Goal: Transaction & Acquisition: Purchase product/service

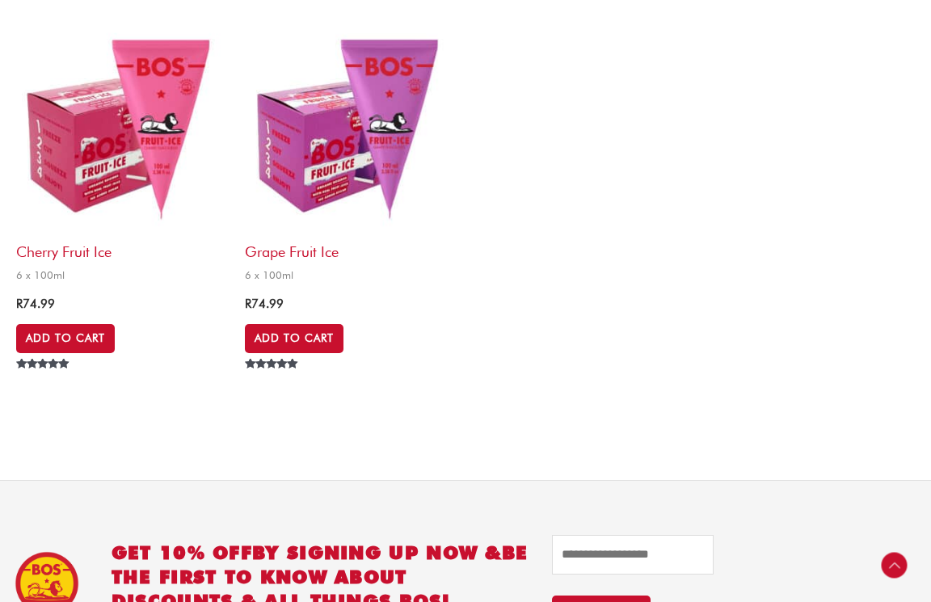
scroll to position [695, 0]
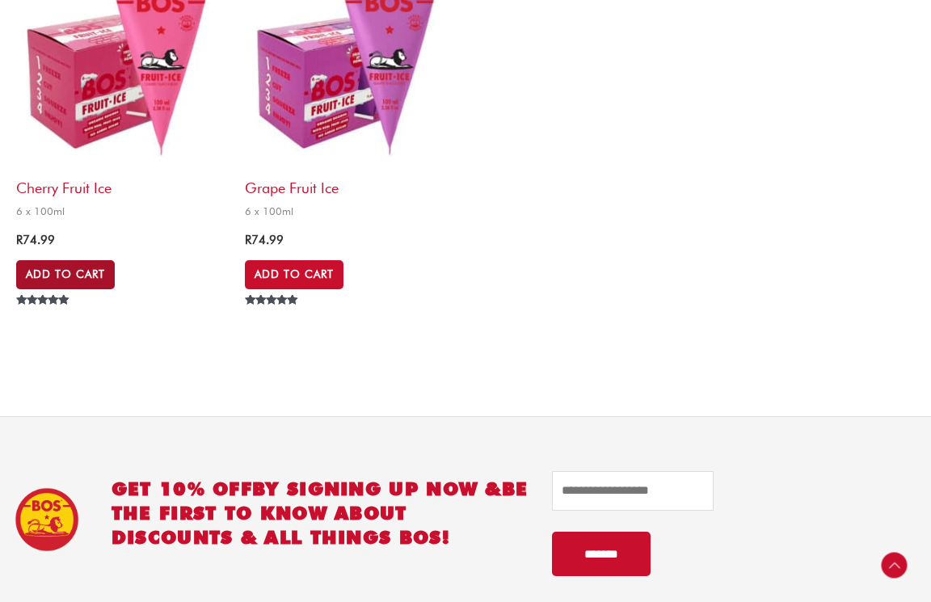
click at [108, 276] on link "Add to Cart" at bounding box center [65, 274] width 99 height 29
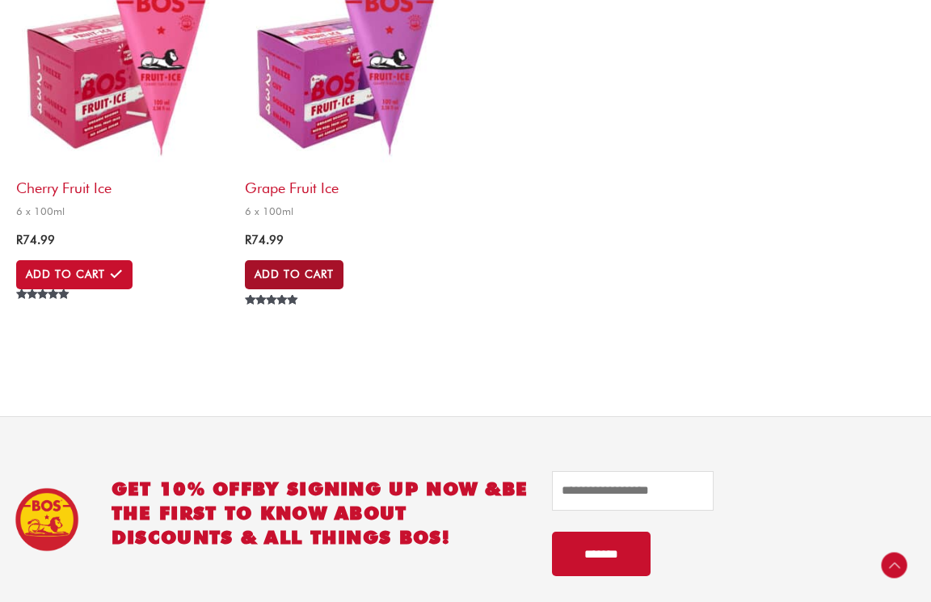
click at [302, 289] on link "Add to Cart" at bounding box center [294, 274] width 99 height 29
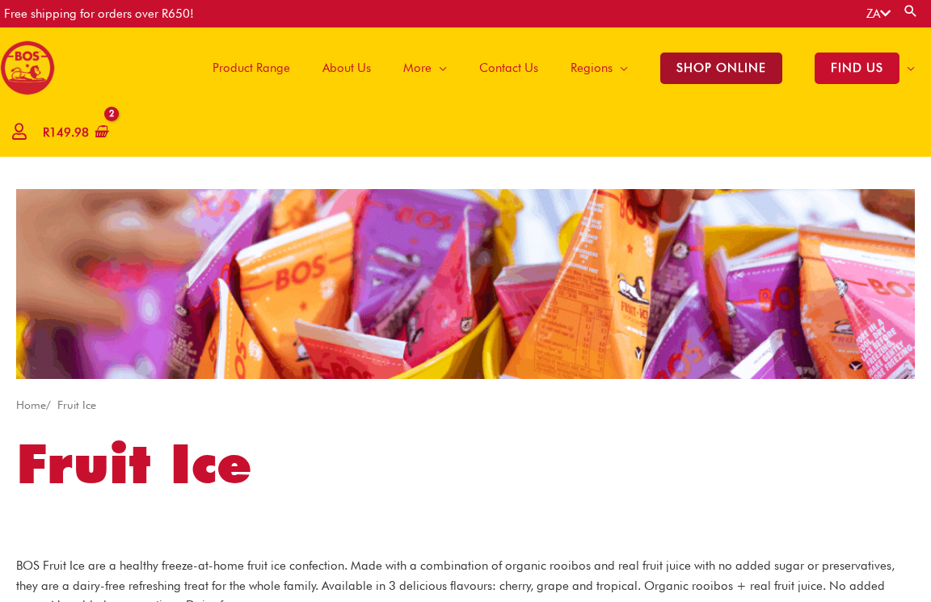
scroll to position [0, 0]
click at [735, 74] on span "SHOP ONLINE" at bounding box center [721, 69] width 122 height 32
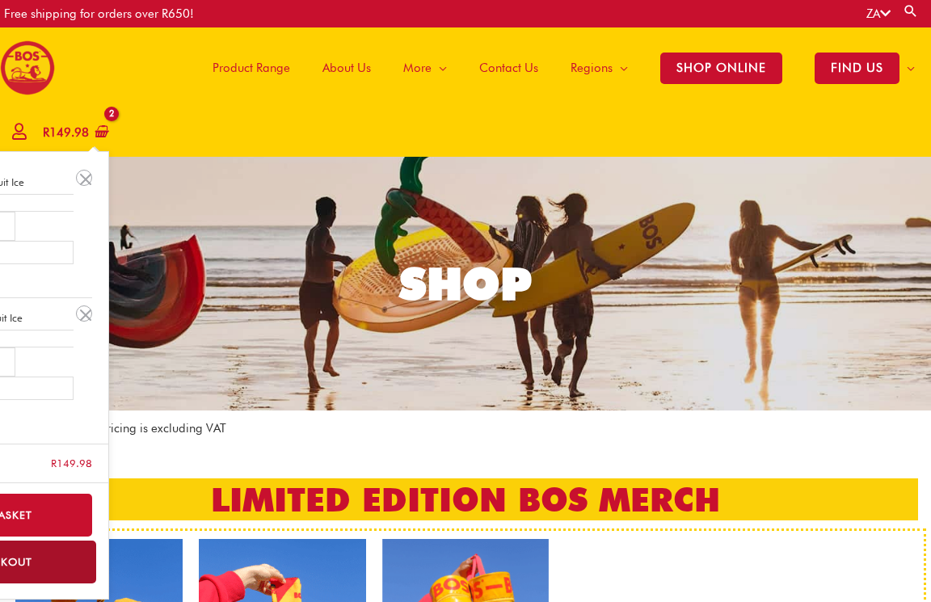
click at [68, 128] on bdi "R 149.98" at bounding box center [66, 132] width 46 height 15
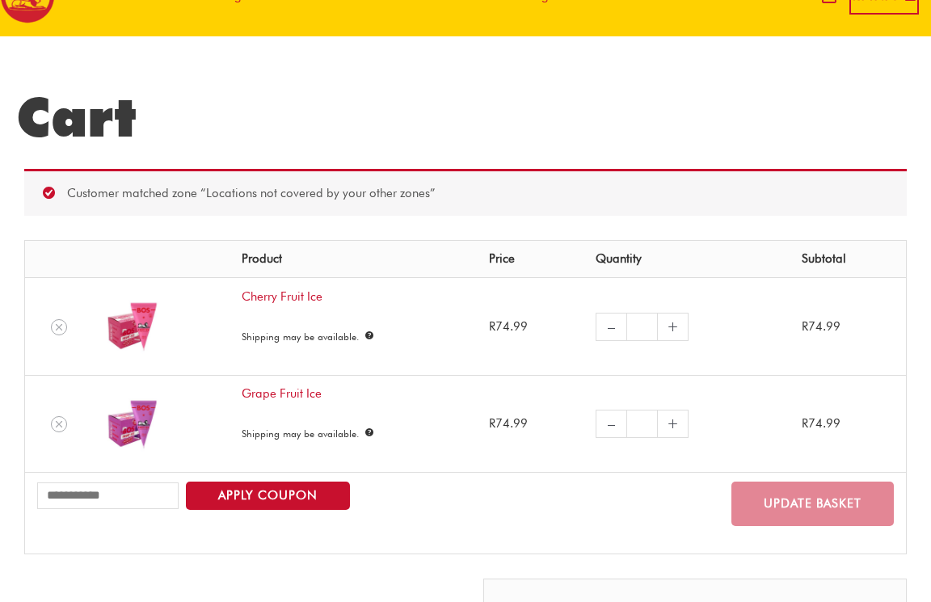
scroll to position [77, 0]
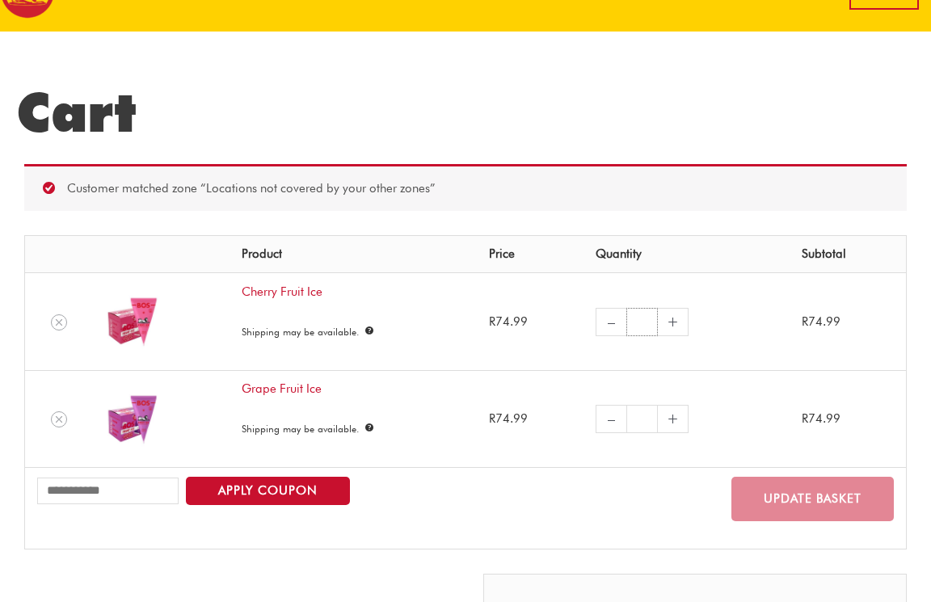
click at [632, 319] on input "*" at bounding box center [642, 322] width 32 height 28
click at [668, 322] on link "+" at bounding box center [673, 322] width 31 height 28
click at [642, 321] on input "*" at bounding box center [642, 322] width 32 height 28
drag, startPoint x: 642, startPoint y: 321, endPoint x: 651, endPoint y: 321, distance: 8.9
click at [651, 321] on input "*" at bounding box center [642, 322] width 32 height 28
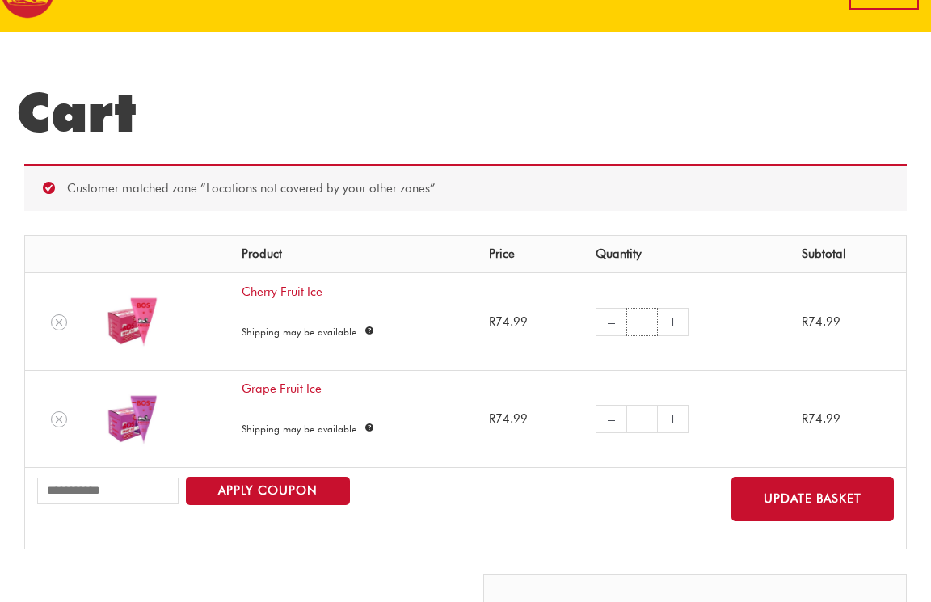
type input "*"
click at [643, 416] on input "*" at bounding box center [642, 419] width 32 height 28
type input "*"
click at [818, 479] on button "Update basket" at bounding box center [813, 499] width 162 height 44
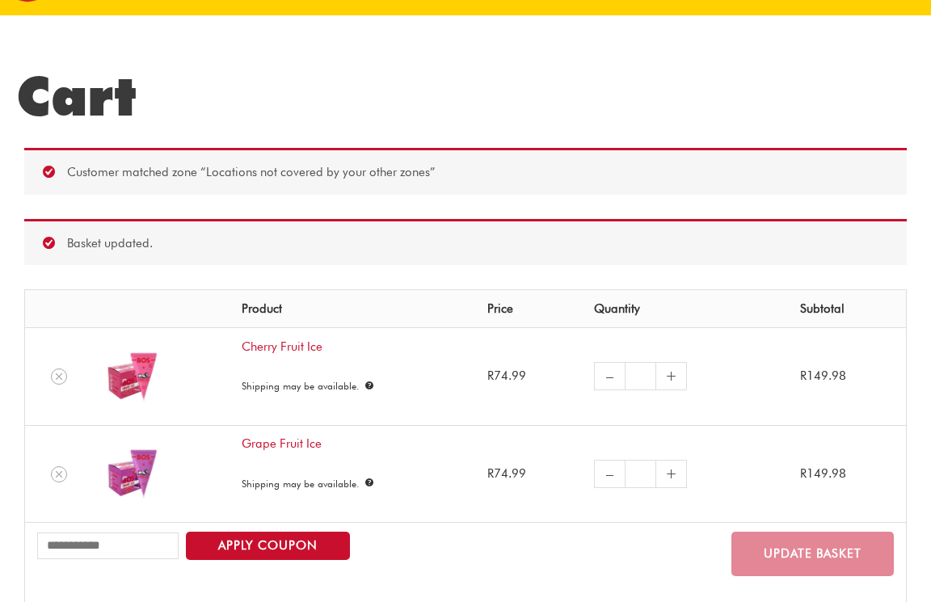
scroll to position [64, 0]
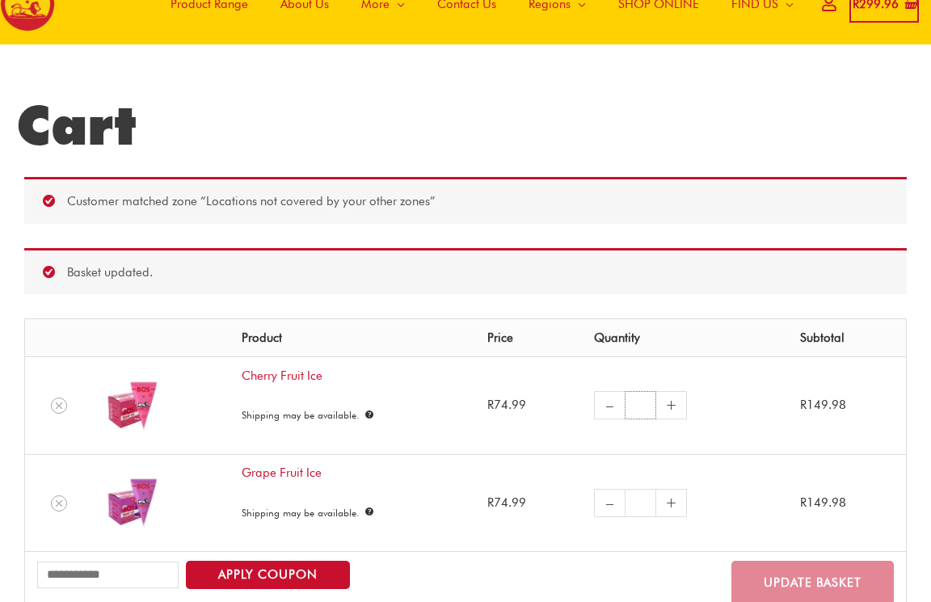
click at [637, 401] on input "*" at bounding box center [641, 405] width 32 height 28
type input "*"
drag, startPoint x: 642, startPoint y: 495, endPoint x: 627, endPoint y: 495, distance: 14.5
click at [627, 495] on input "*" at bounding box center [641, 503] width 32 height 28
type input "*"
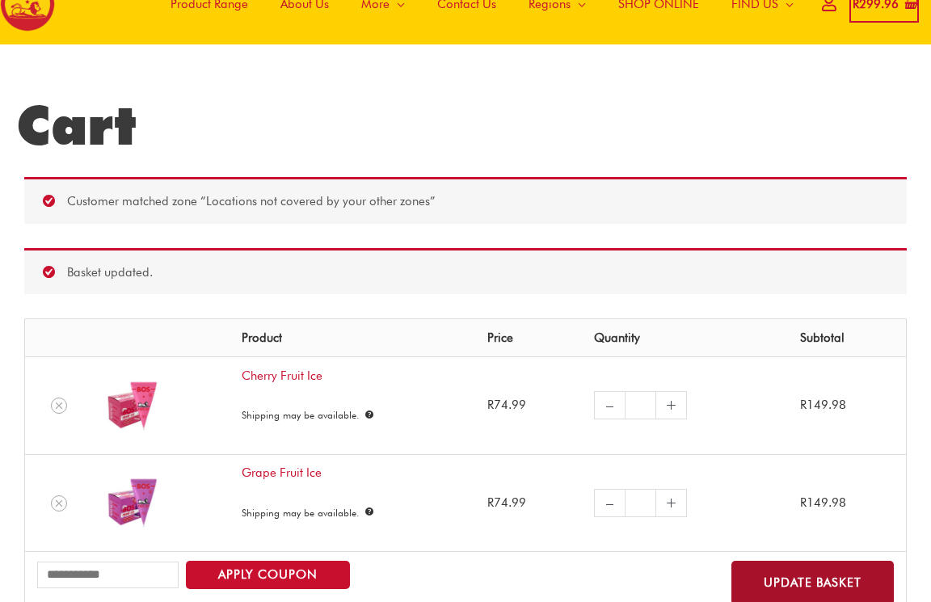
click at [812, 568] on button "Update basket" at bounding box center [813, 583] width 162 height 44
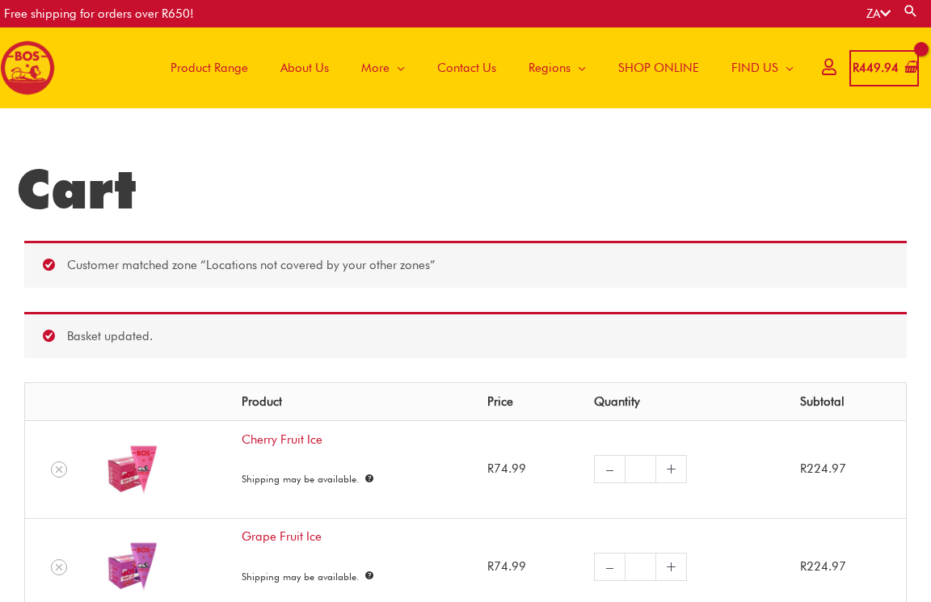
scroll to position [0, 0]
click at [647, 70] on span "SHOP ONLINE" at bounding box center [658, 68] width 81 height 48
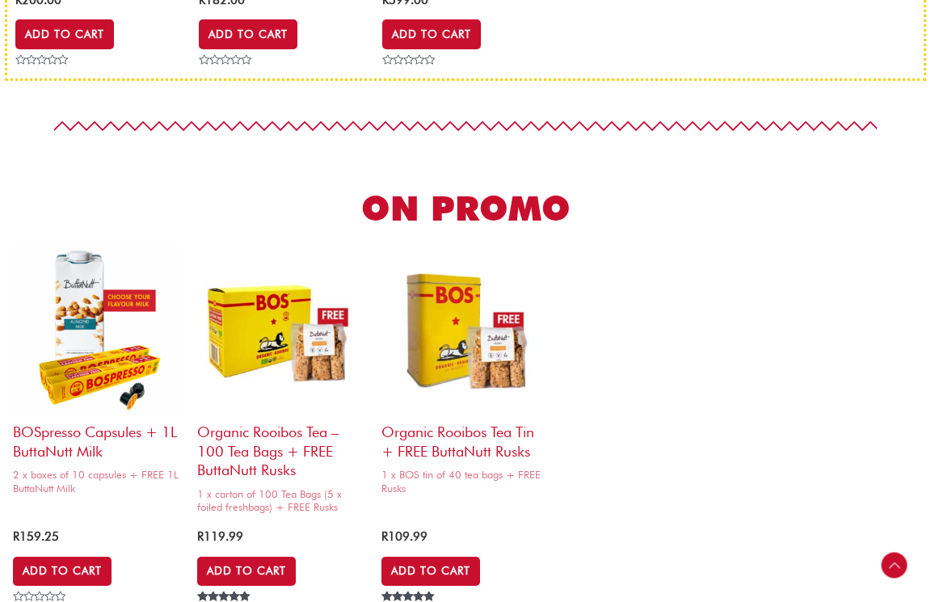
scroll to position [868, 0]
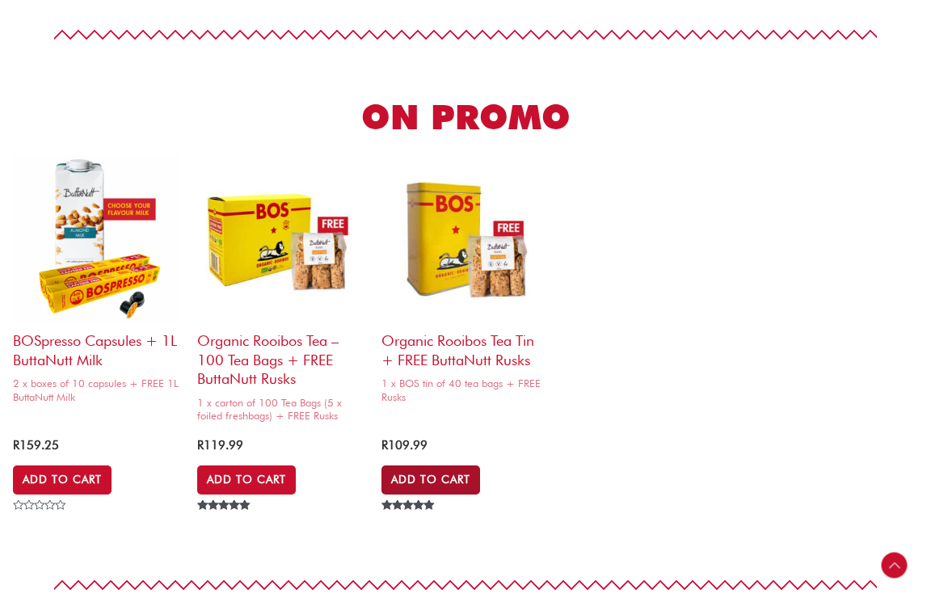
click at [460, 470] on link "Add to Cart" at bounding box center [431, 480] width 99 height 29
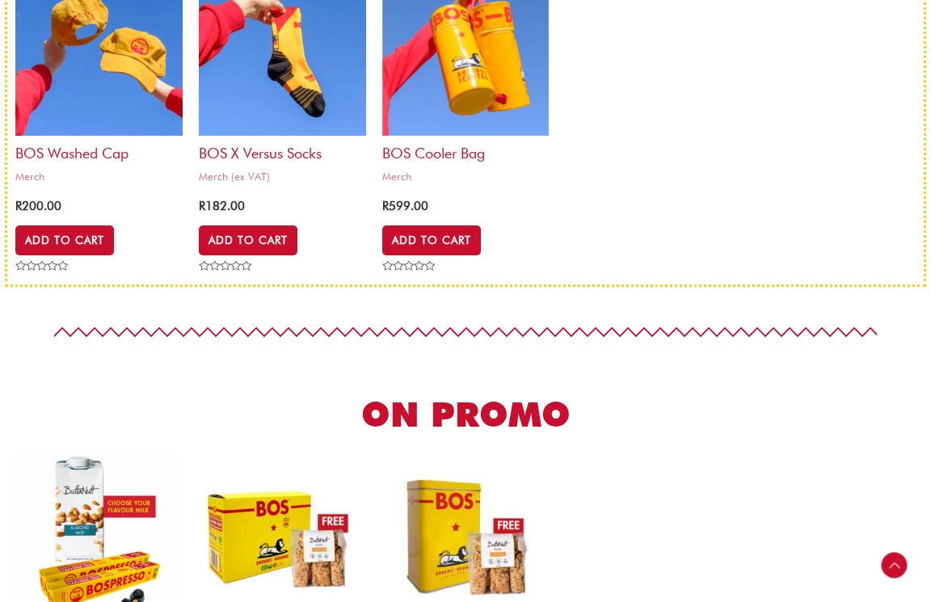
scroll to position [318, 0]
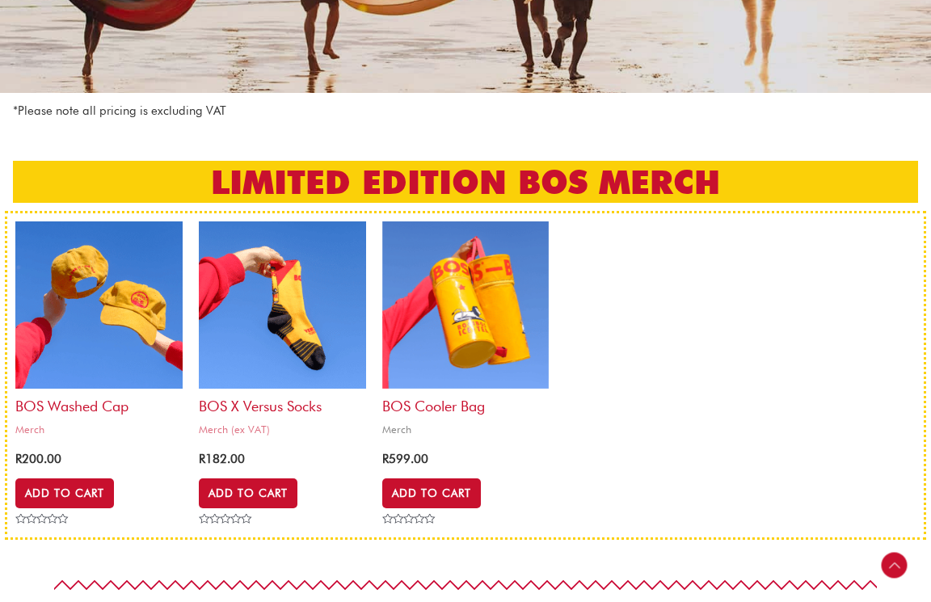
click at [463, 294] on img at bounding box center [465, 304] width 167 height 167
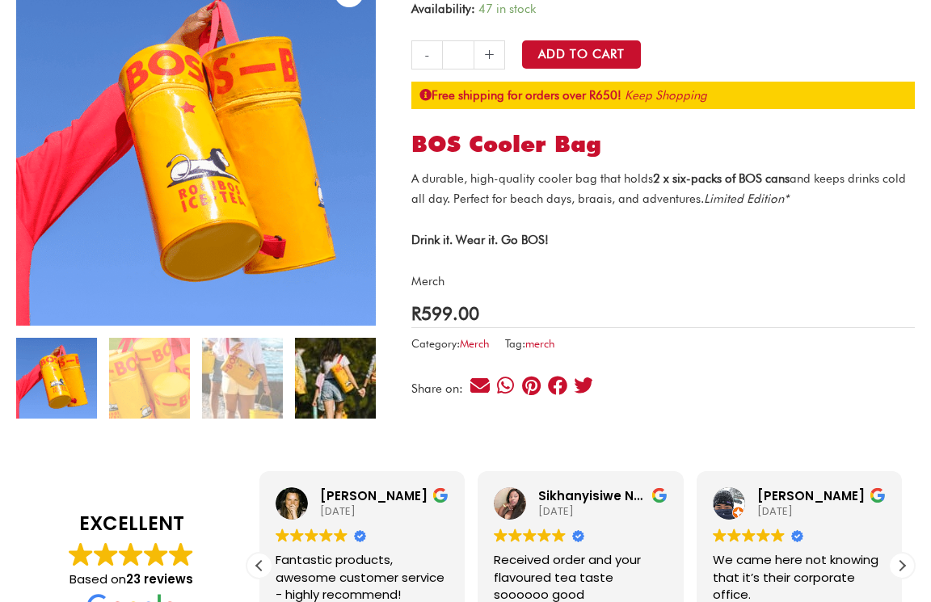
scroll to position [195, 0]
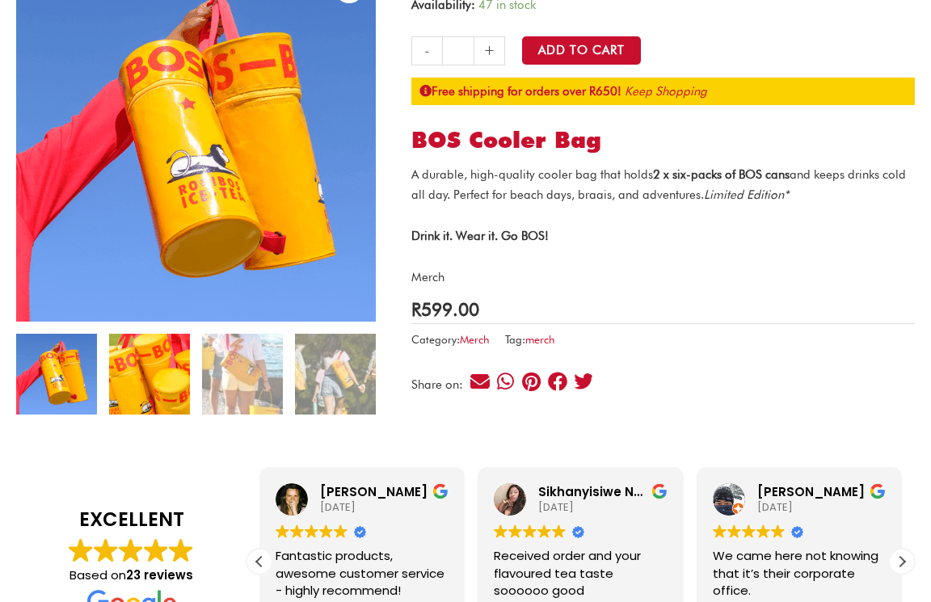
click at [137, 391] on img at bounding box center [149, 374] width 81 height 81
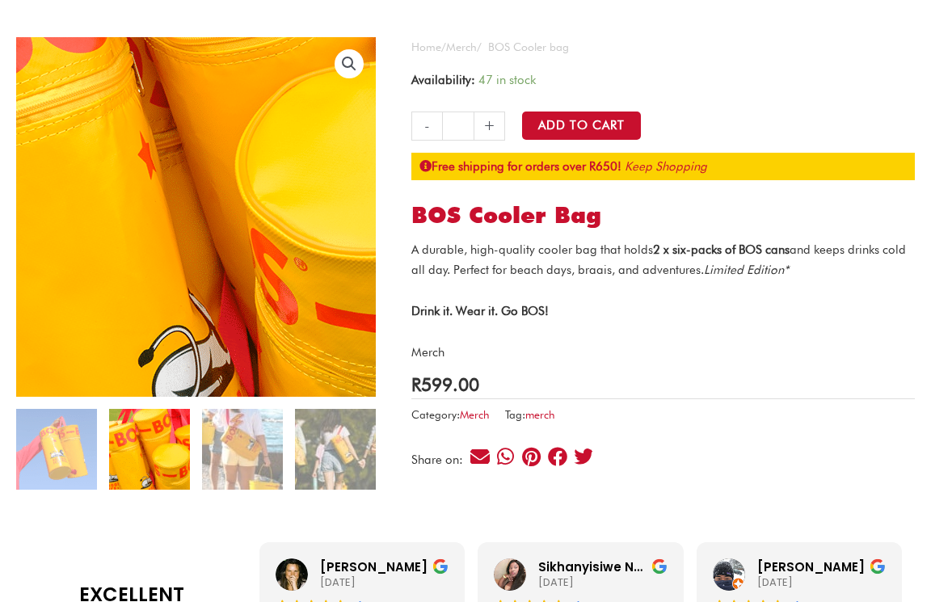
scroll to position [115, 0]
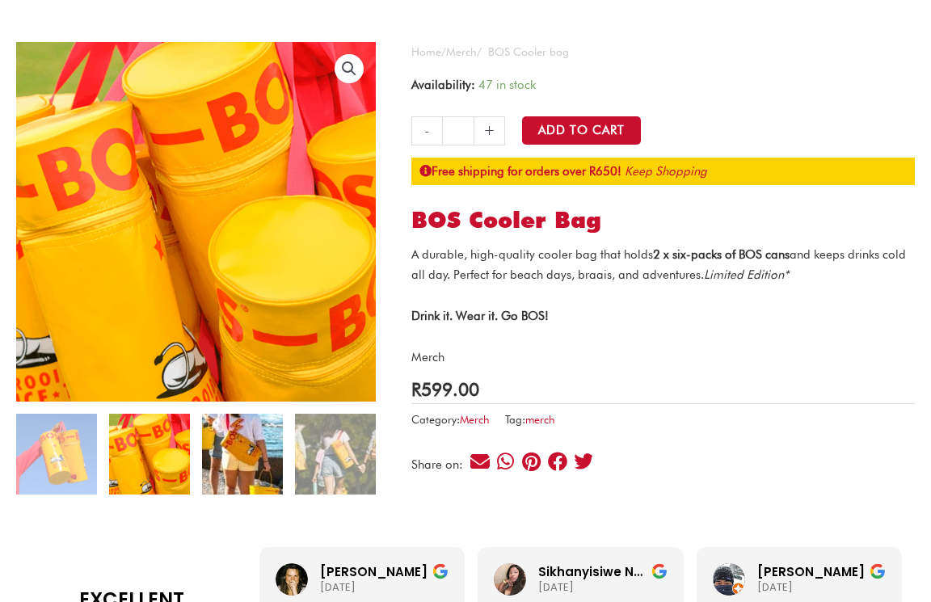
click at [258, 455] on img at bounding box center [242, 454] width 81 height 81
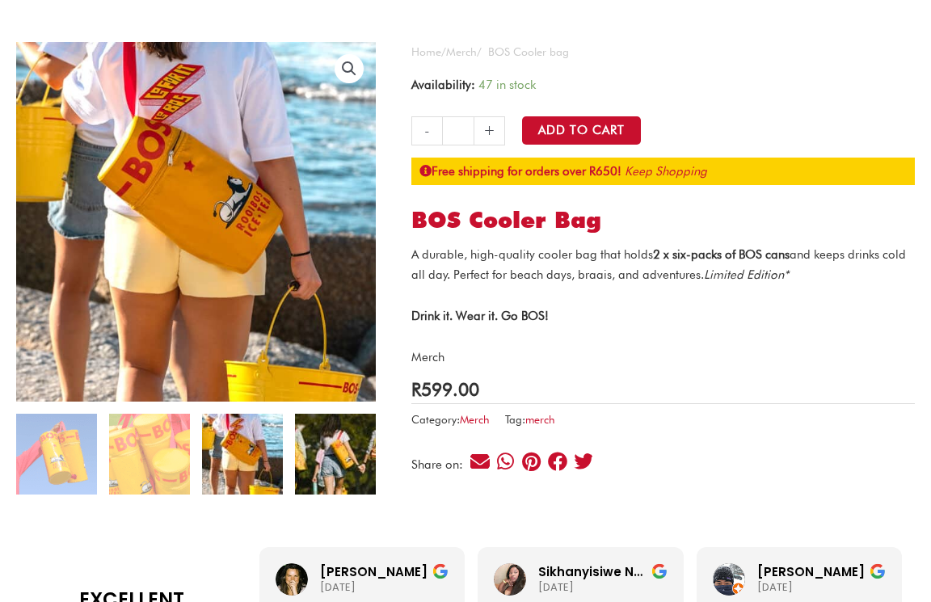
click at [330, 463] on img at bounding box center [335, 454] width 81 height 81
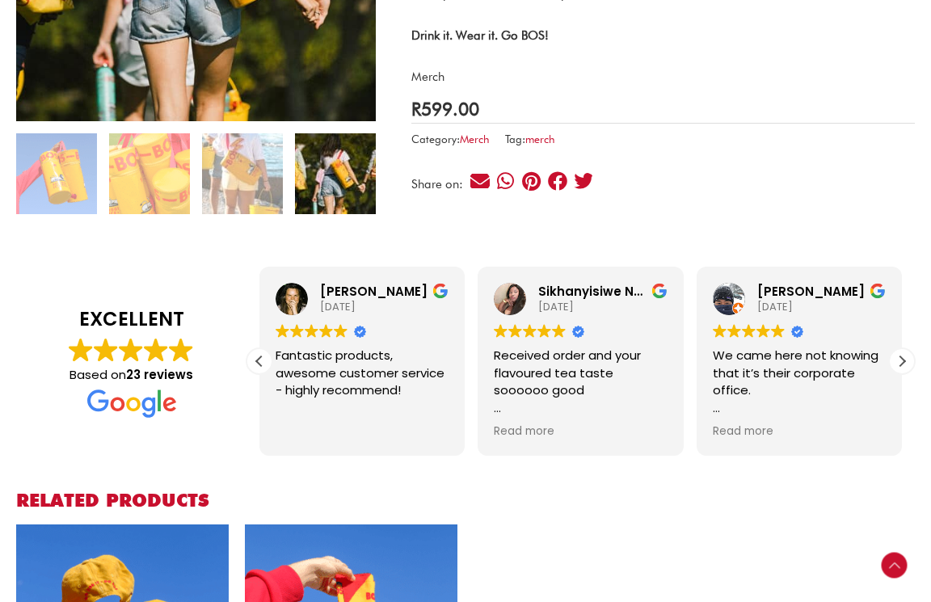
scroll to position [400, 0]
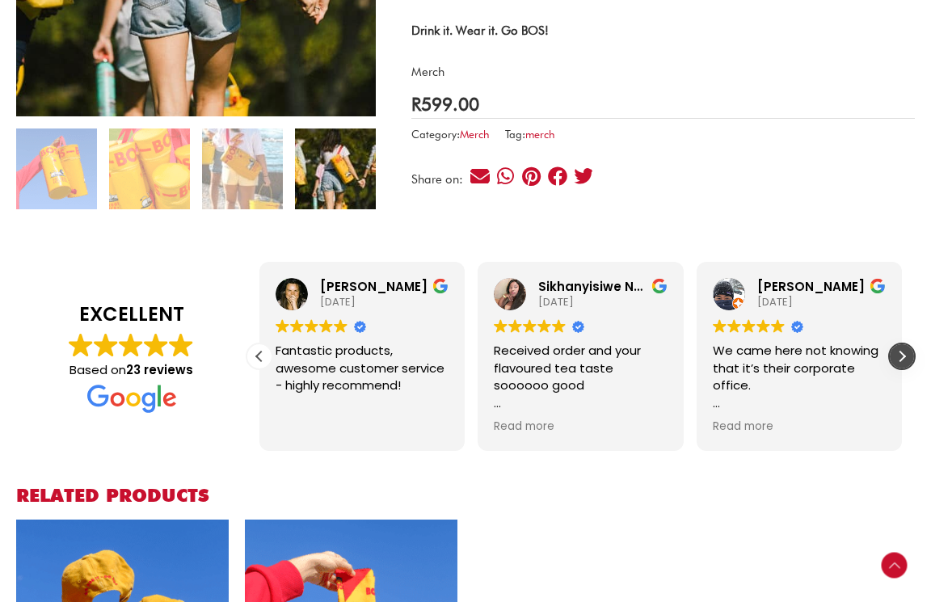
click at [901, 356] on div "Next review" at bounding box center [902, 356] width 24 height 24
click at [902, 356] on div "Next review" at bounding box center [902, 356] width 24 height 24
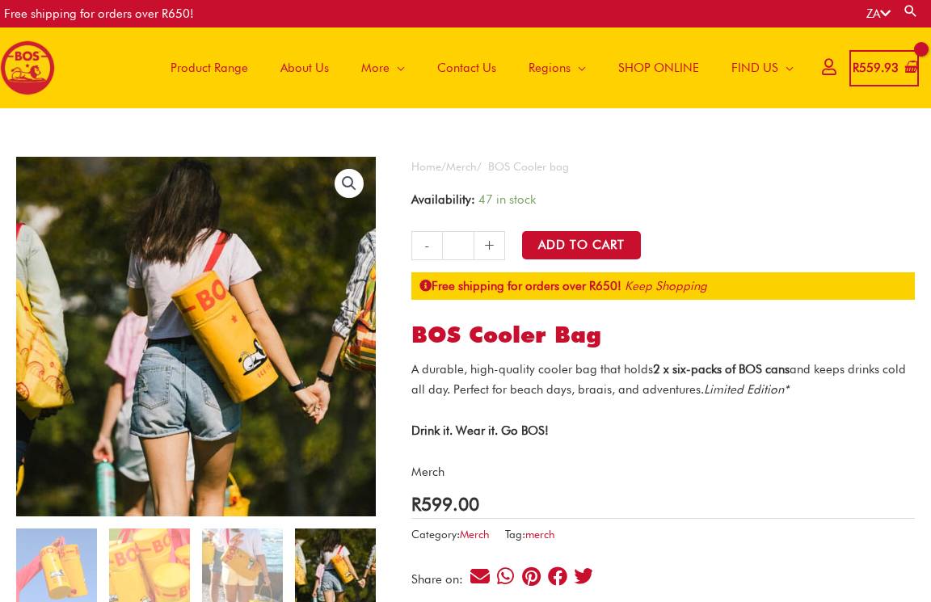
scroll to position [0, 0]
click at [667, 70] on span "SHOP ONLINE" at bounding box center [658, 68] width 81 height 48
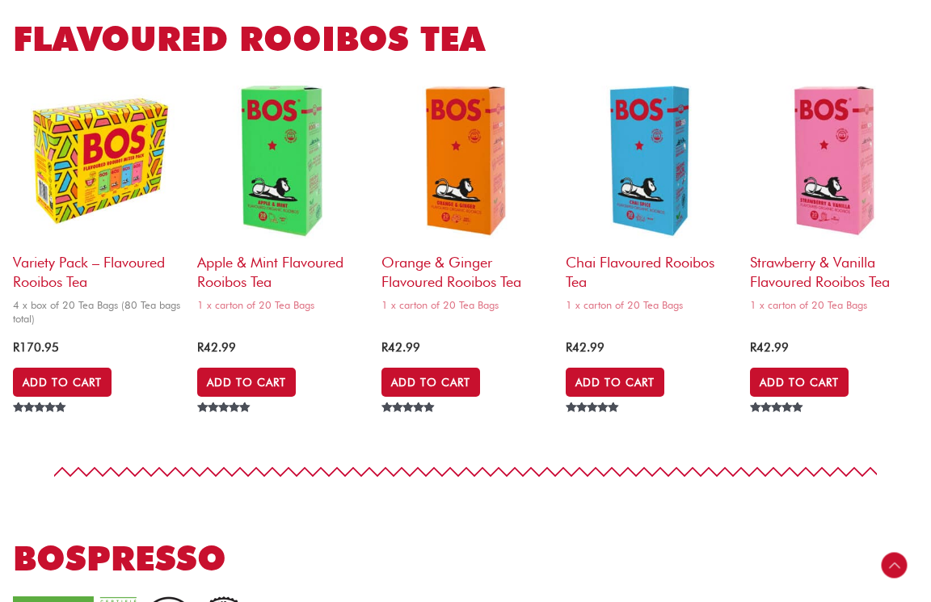
scroll to position [2503, 0]
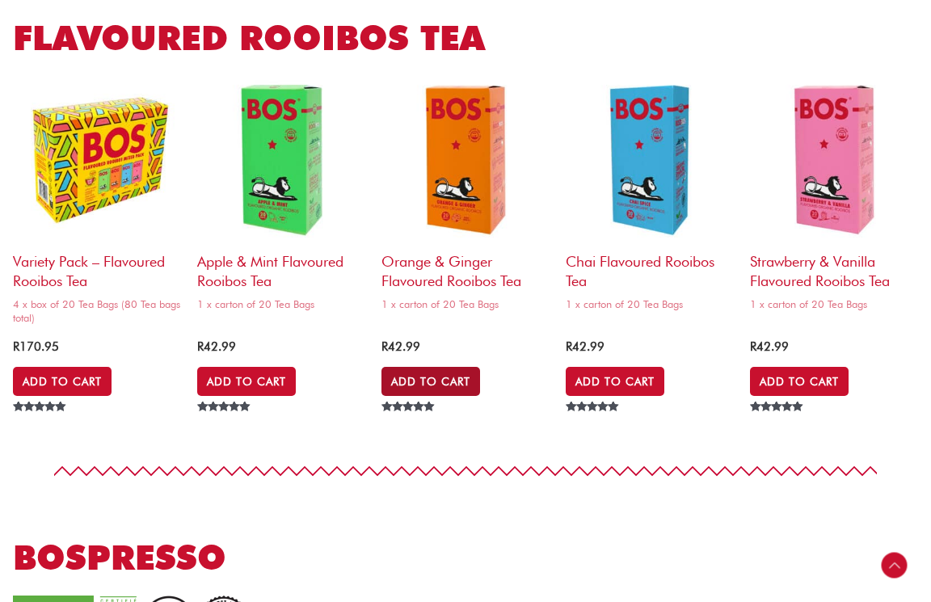
click at [462, 367] on link "Add to Cart" at bounding box center [431, 381] width 99 height 29
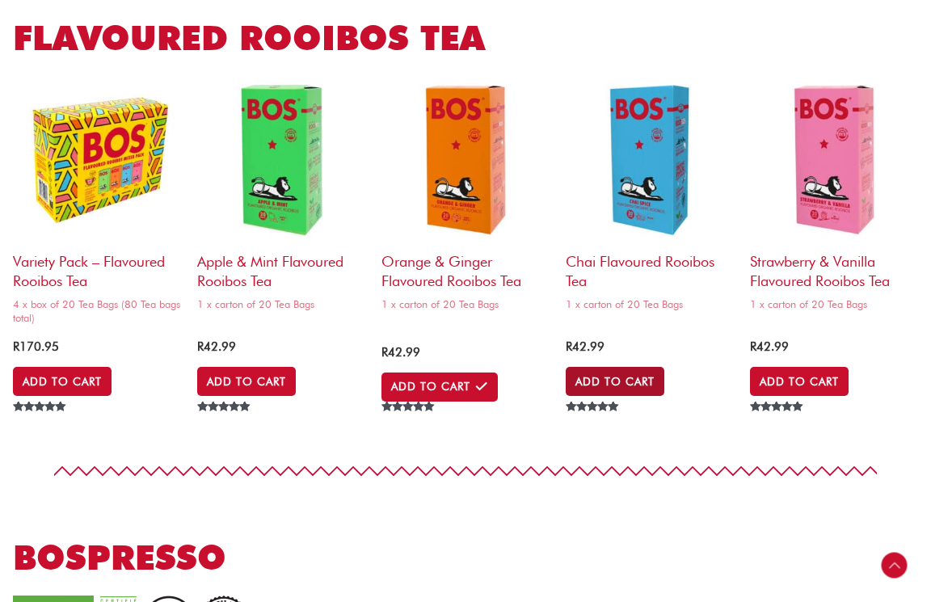
click at [648, 367] on link "Add to Cart" at bounding box center [615, 381] width 99 height 29
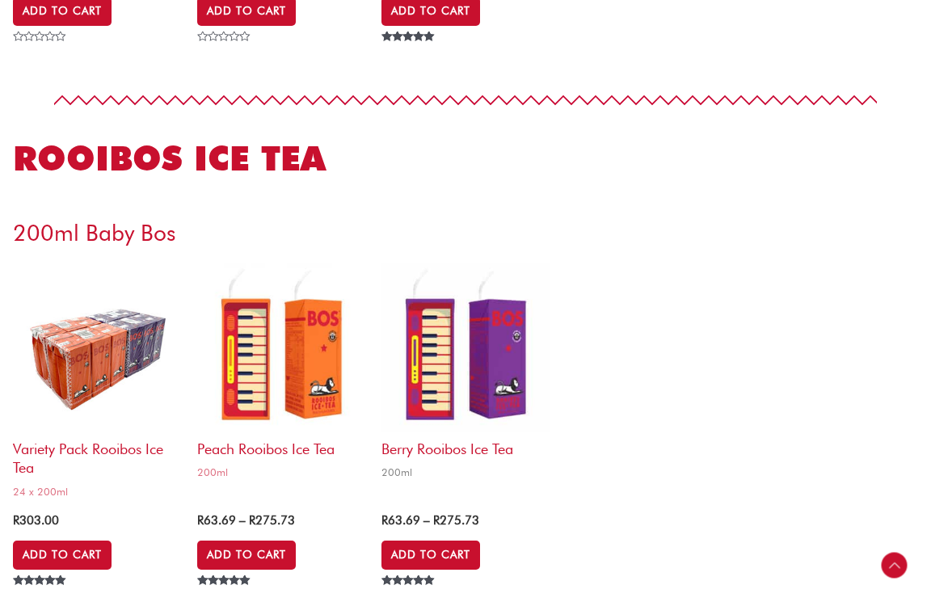
scroll to position [3465, 0]
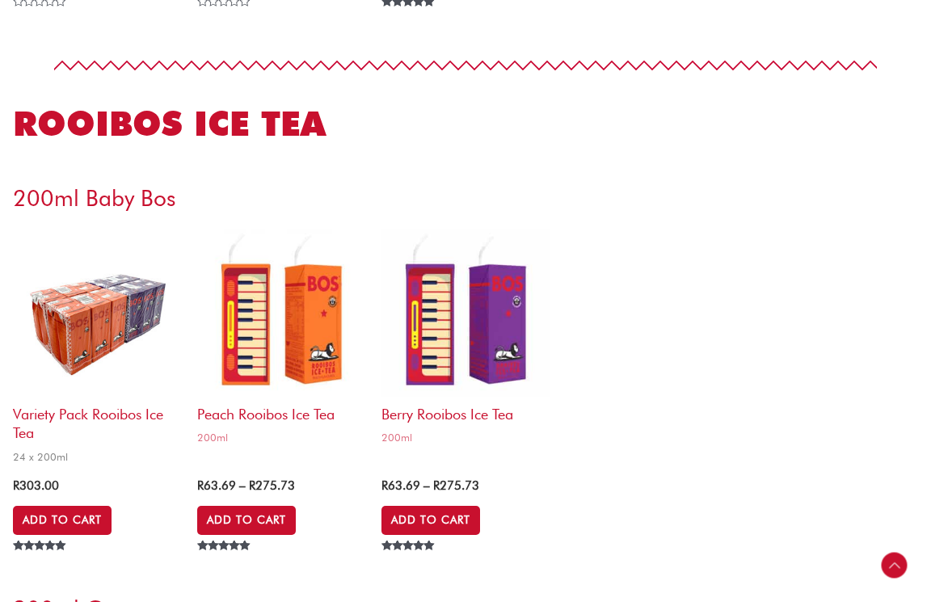
click at [66, 308] on img at bounding box center [97, 313] width 168 height 168
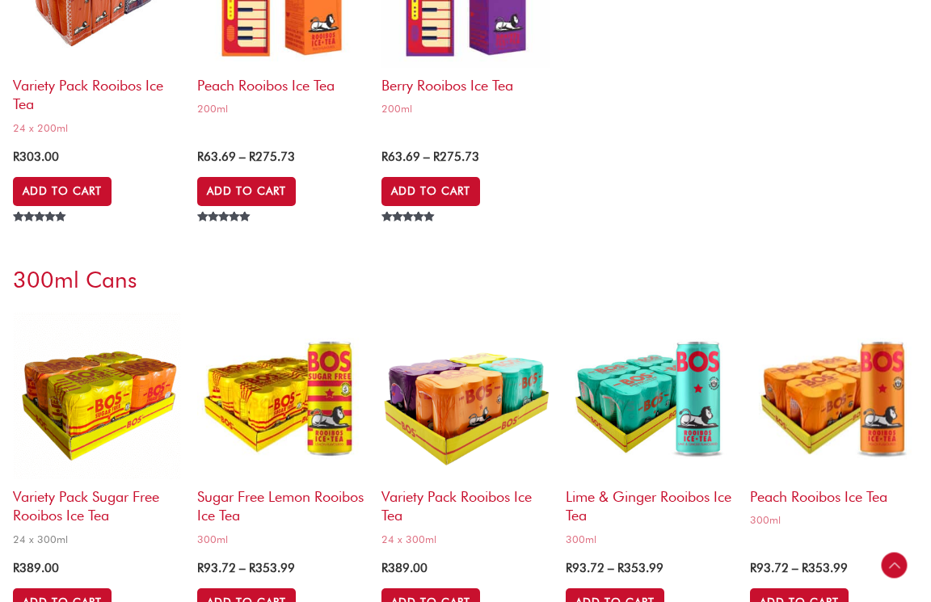
scroll to position [3785, 0]
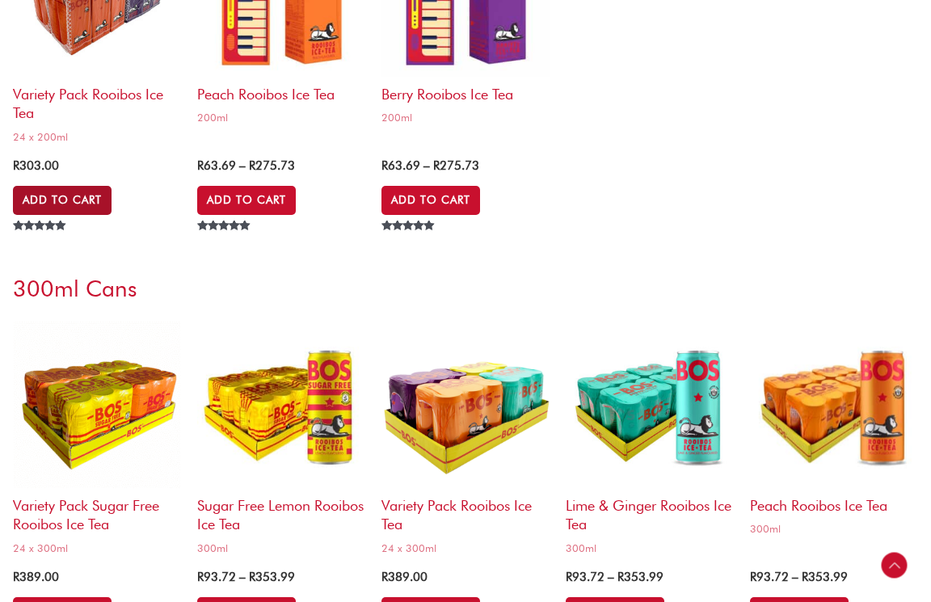
click at [85, 186] on link "Add to Cart" at bounding box center [62, 200] width 99 height 29
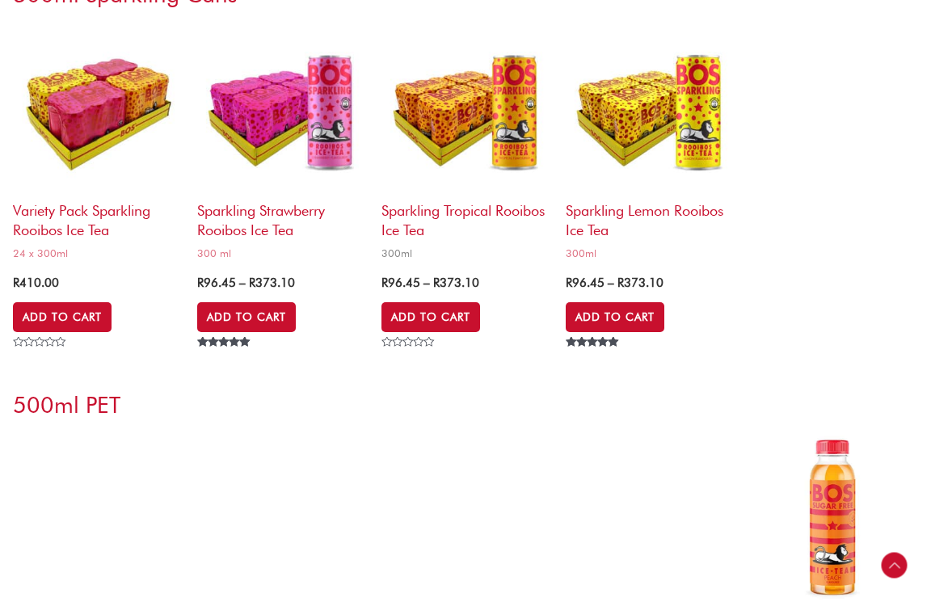
scroll to position [4839, 0]
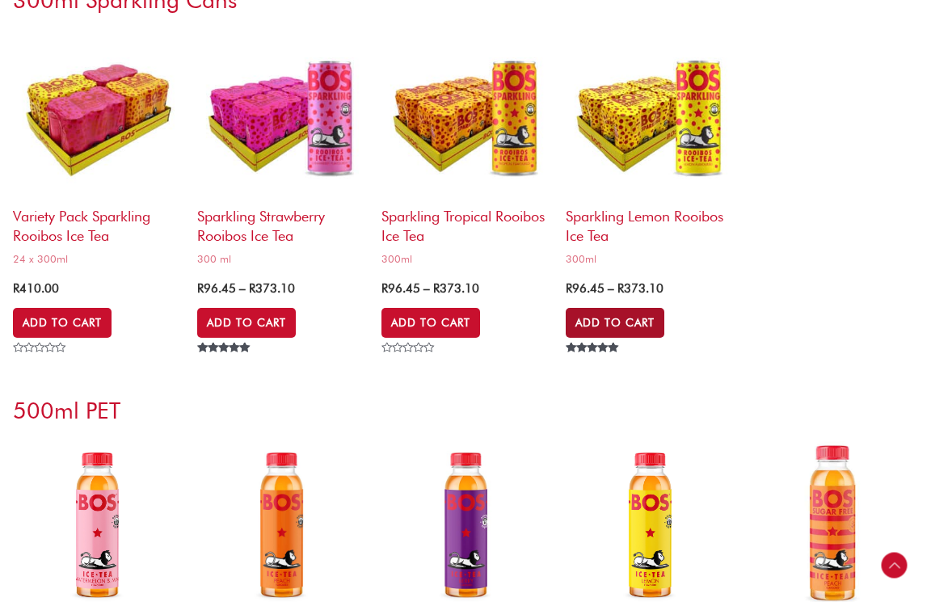
click at [651, 308] on link "Add to Cart" at bounding box center [615, 322] width 99 height 29
click at [634, 308] on link "Add to Cart" at bounding box center [615, 322] width 99 height 29
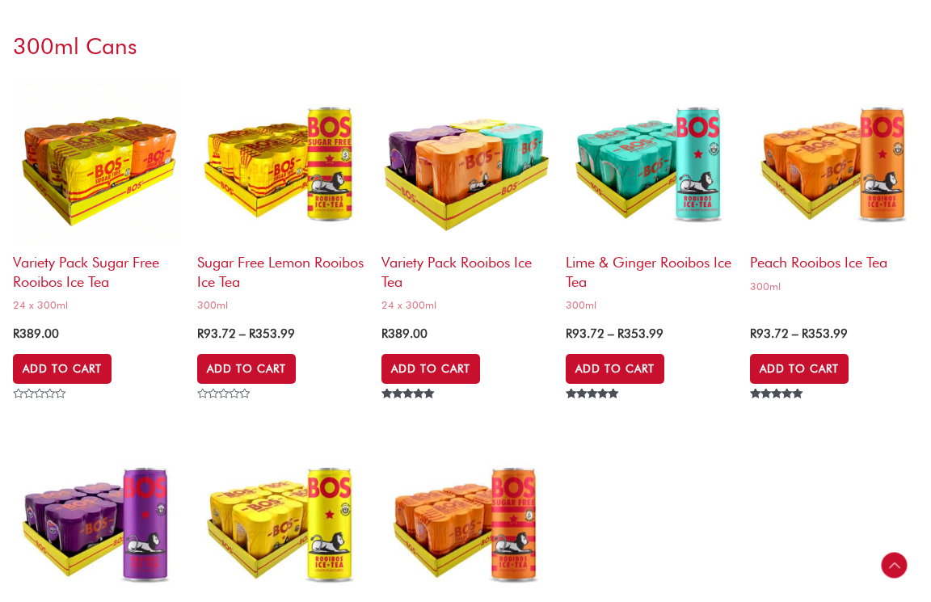
scroll to position [3979, 0]
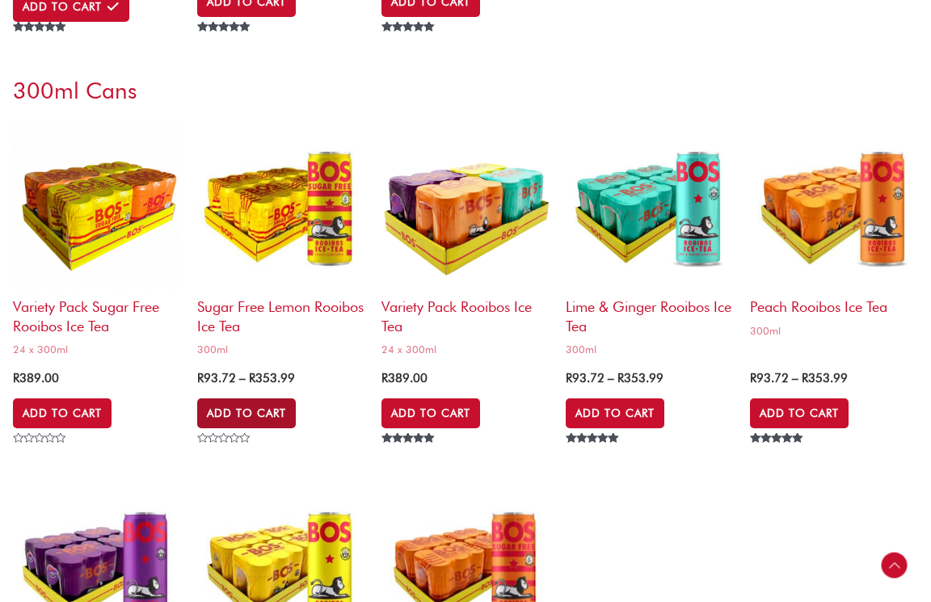
click at [283, 399] on link "Add to Cart" at bounding box center [246, 413] width 99 height 29
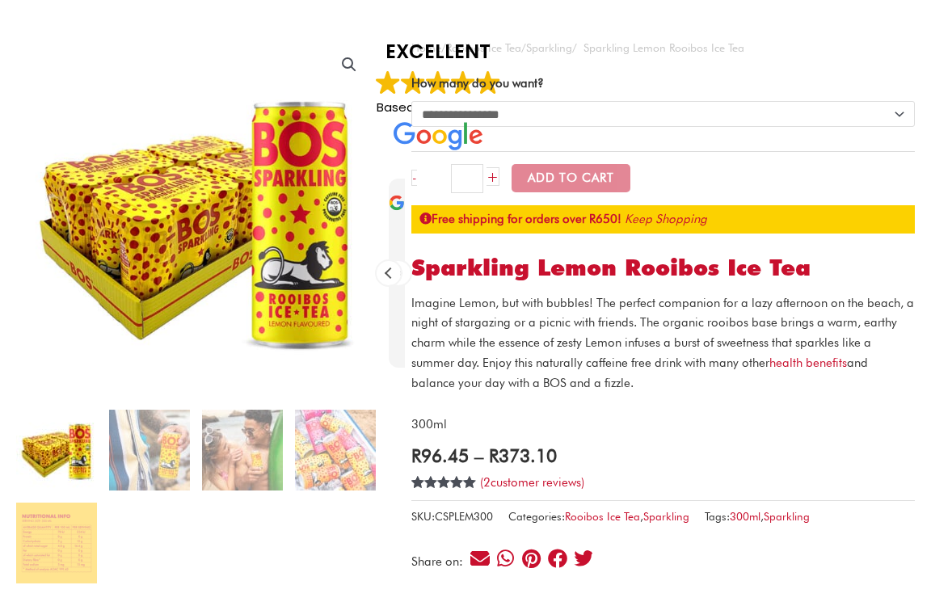
scroll to position [164, 0]
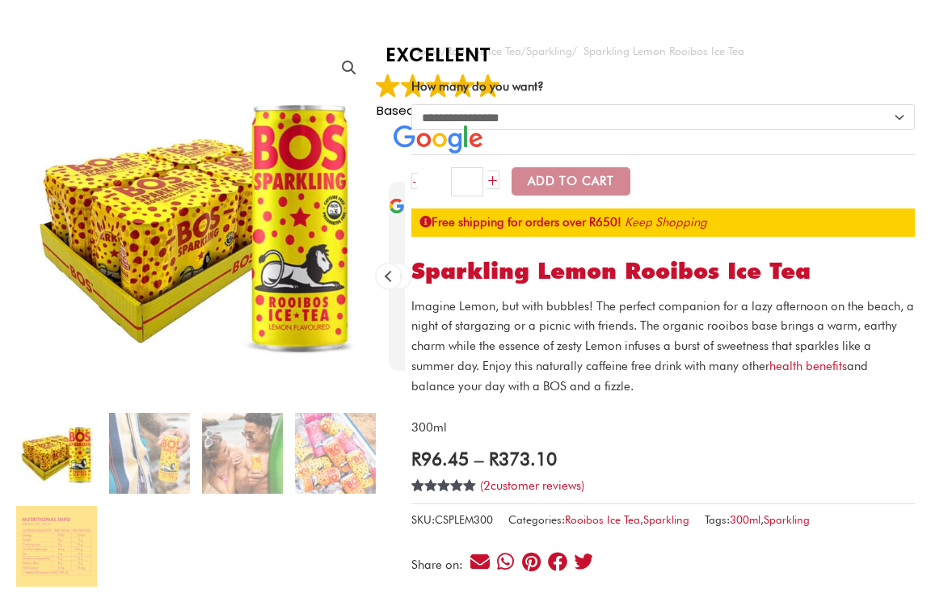
click at [560, 178] on button "Add to Cart" at bounding box center [571, 181] width 119 height 28
click at [464, 183] on input "*" at bounding box center [467, 181] width 32 height 29
click at [471, 188] on input "*" at bounding box center [467, 181] width 32 height 29
click at [489, 183] on link "+" at bounding box center [493, 180] width 13 height 19
click at [471, 188] on input "*" at bounding box center [467, 181] width 32 height 29
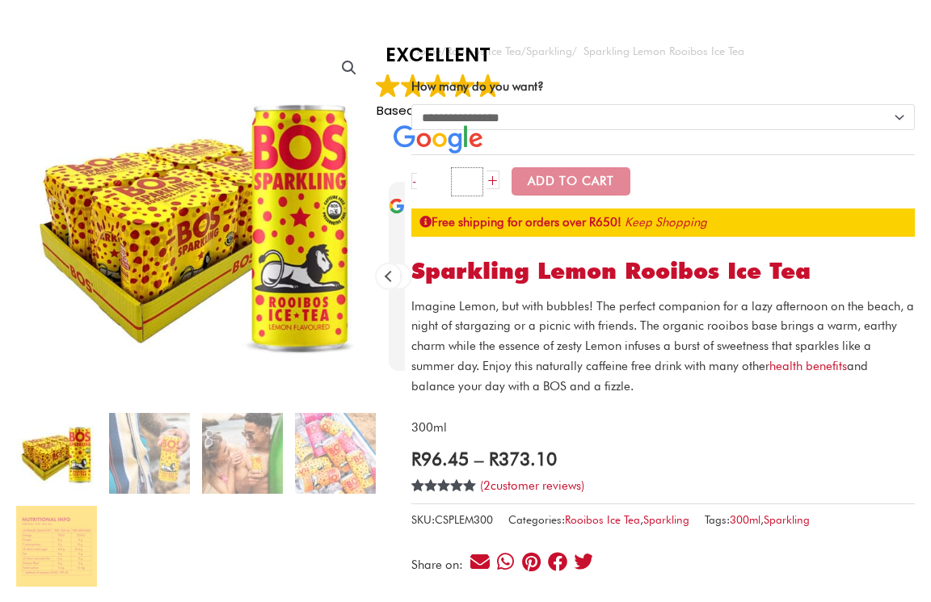
click at [470, 188] on input "*" at bounding box center [467, 181] width 32 height 29
click at [526, 202] on form "**********" at bounding box center [663, 141] width 504 height 134
click at [580, 251] on div "**********" at bounding box center [663, 310] width 504 height 538
click at [576, 191] on button "Add to Cart" at bounding box center [571, 181] width 119 height 28
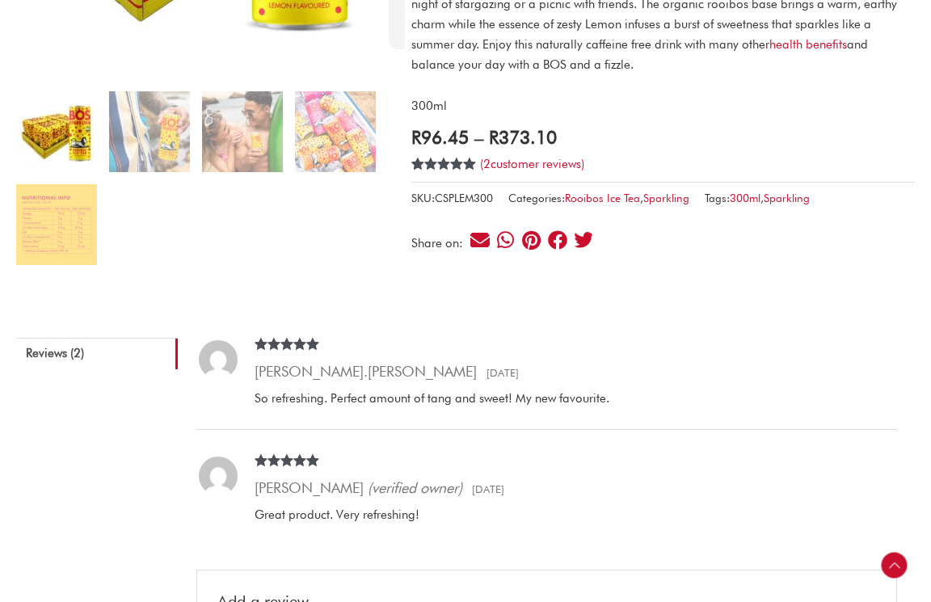
scroll to position [491, 0]
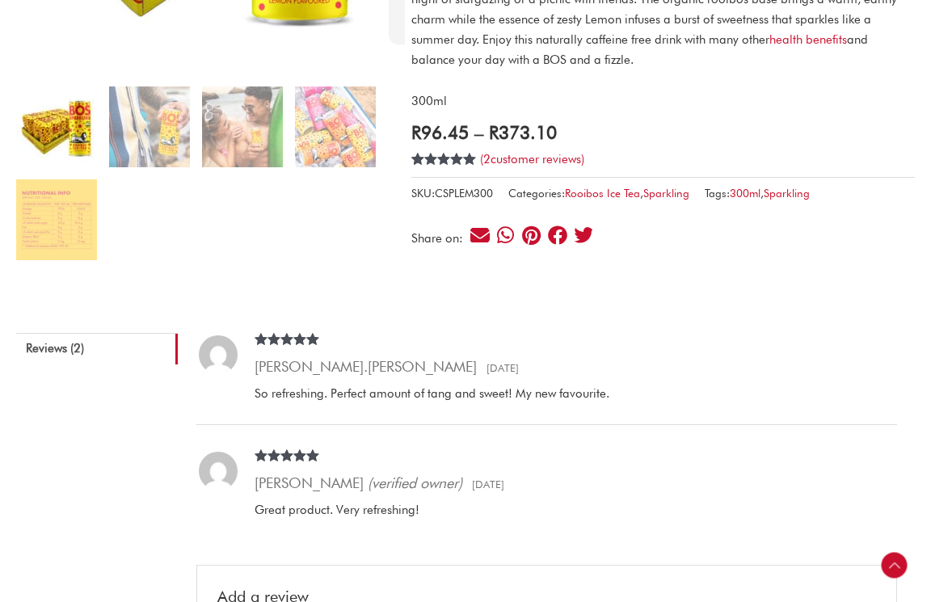
click at [499, 133] on span "R" at bounding box center [494, 132] width 10 height 22
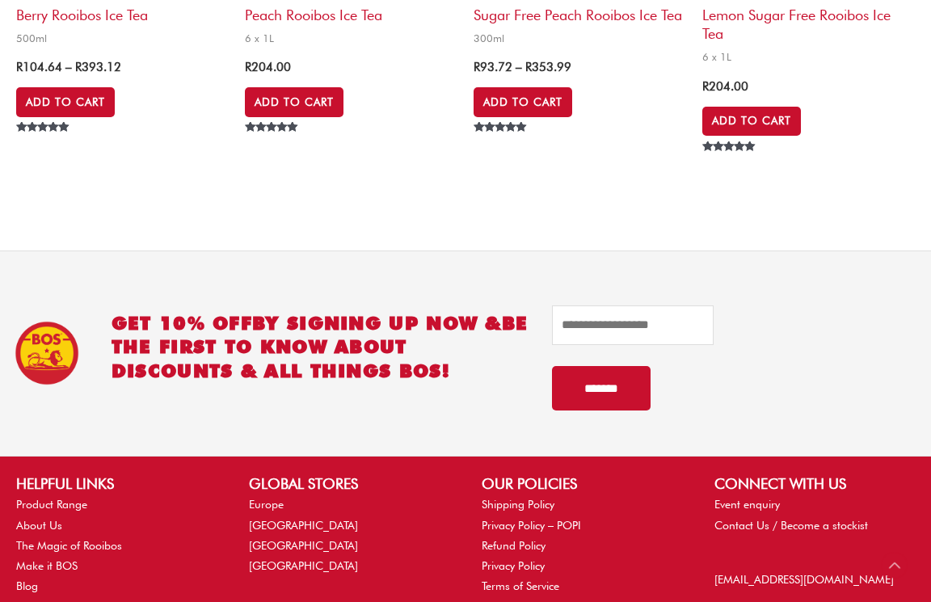
scroll to position [1394, 0]
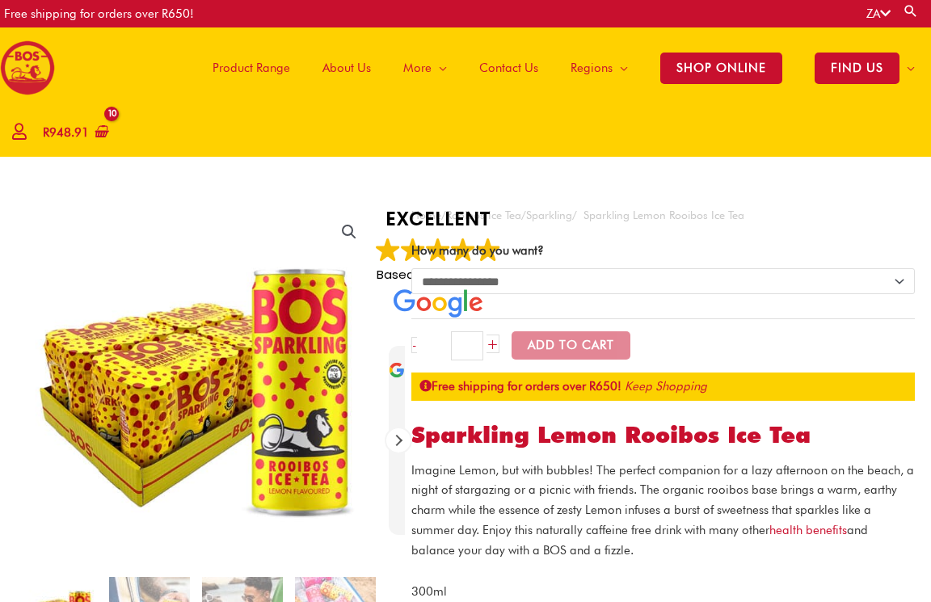
click at [605, 351] on button "Add to Cart" at bounding box center [571, 345] width 119 height 28
select select "******"
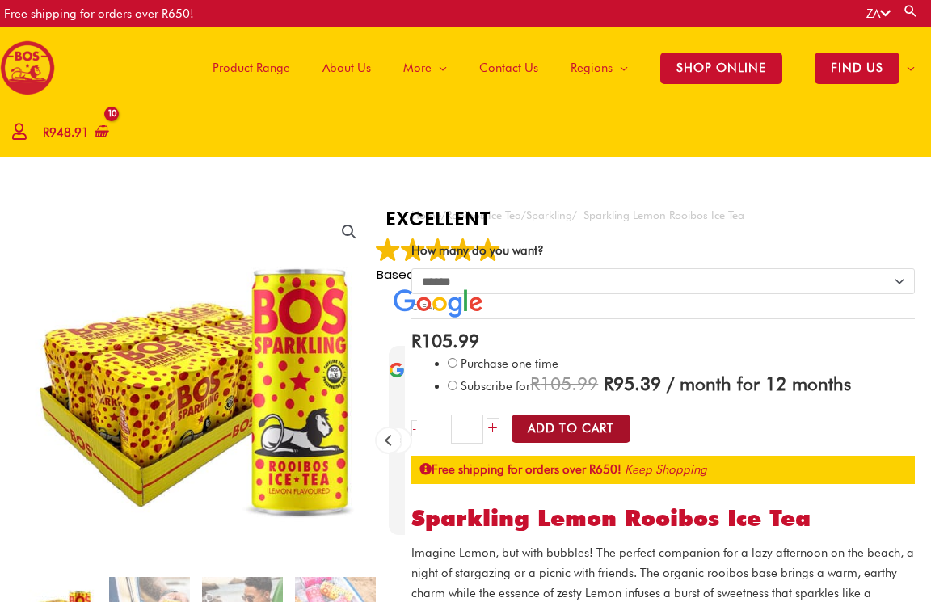
click at [612, 436] on button "Add to Cart" at bounding box center [571, 429] width 119 height 28
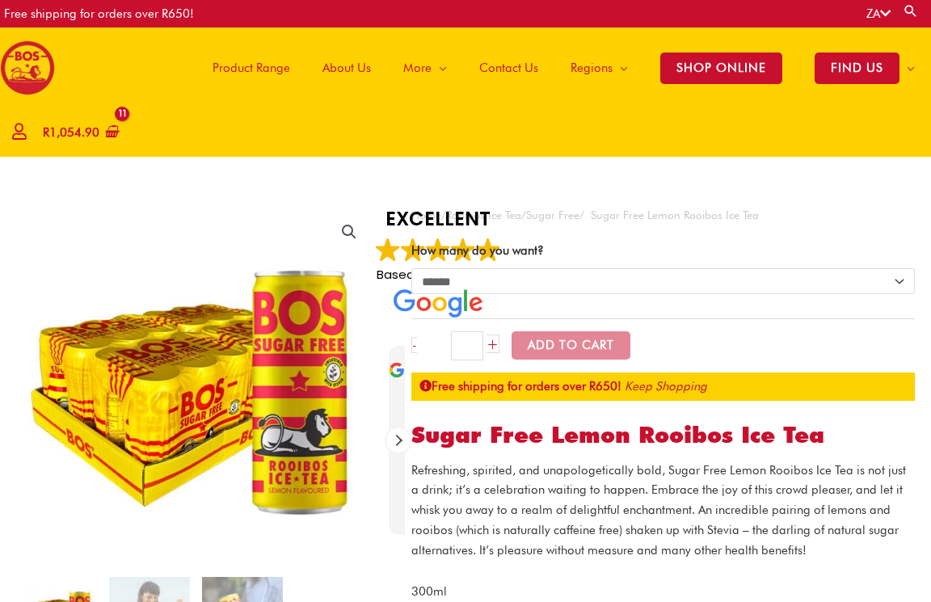
select select "******"
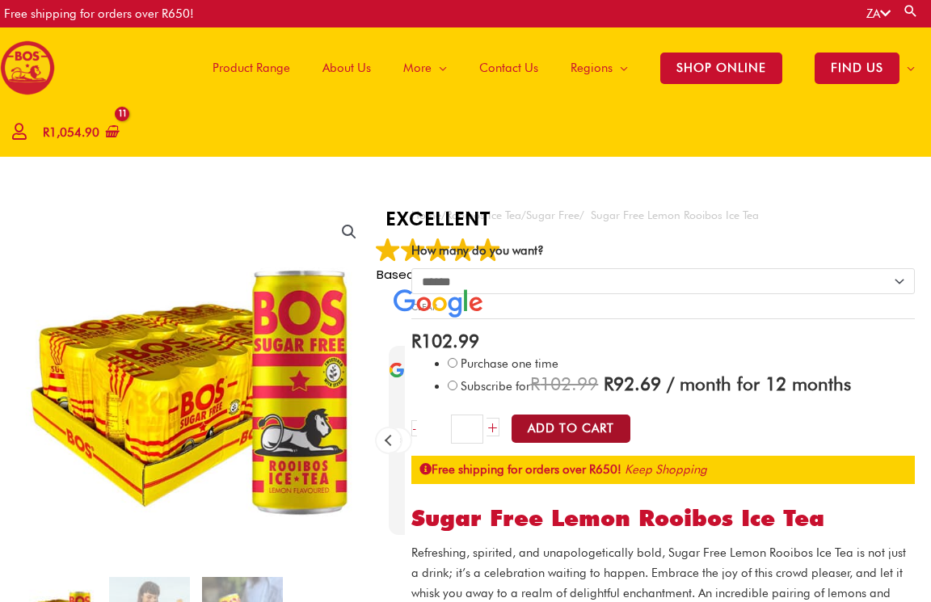
click at [588, 422] on button "Add to Cart" at bounding box center [571, 429] width 119 height 28
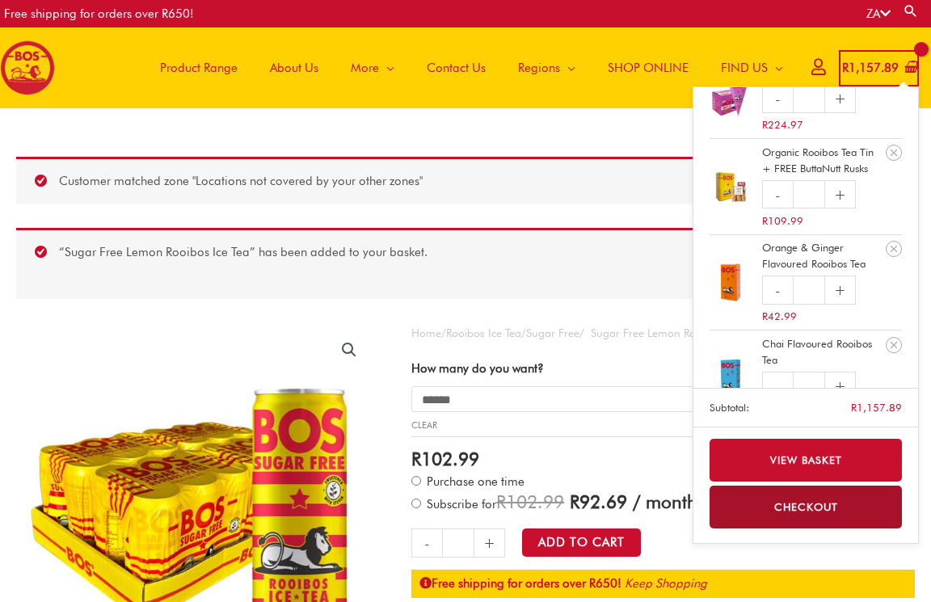
scroll to position [110, 0]
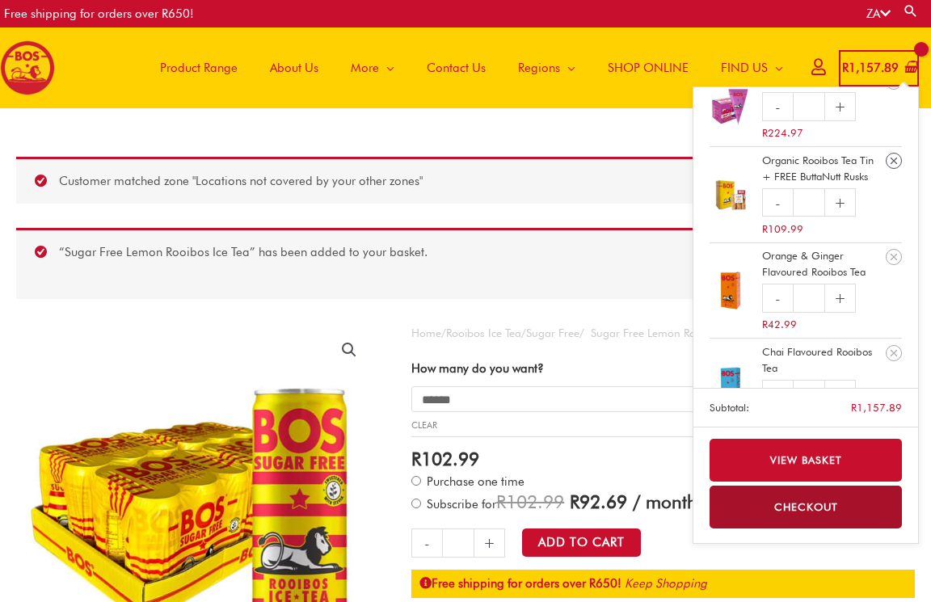
click at [896, 158] on icon "Remove Organic Rooibos Tea Tin + FREE ButtaNutt Rusks from cart" at bounding box center [894, 161] width 6 height 6
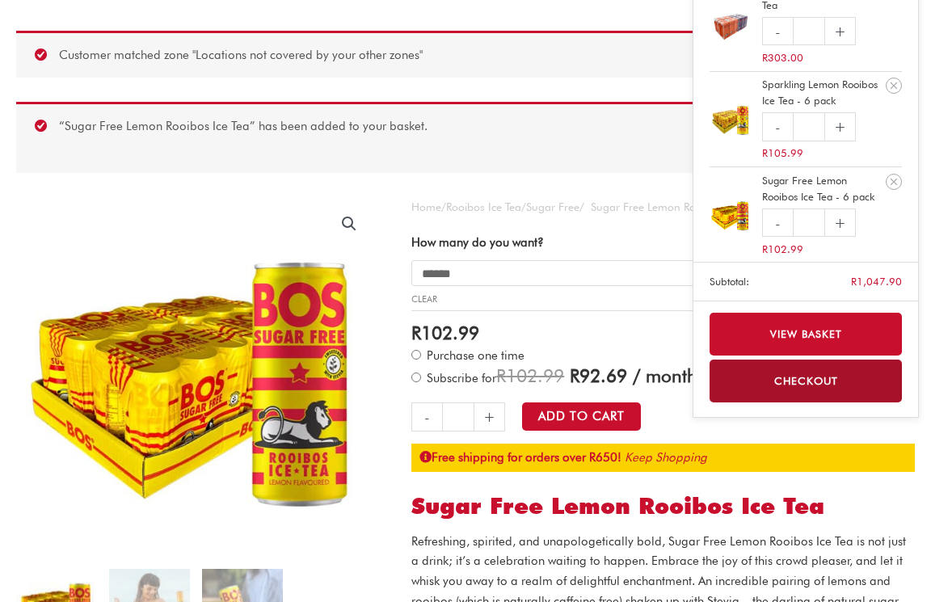
scroll to position [126, 0]
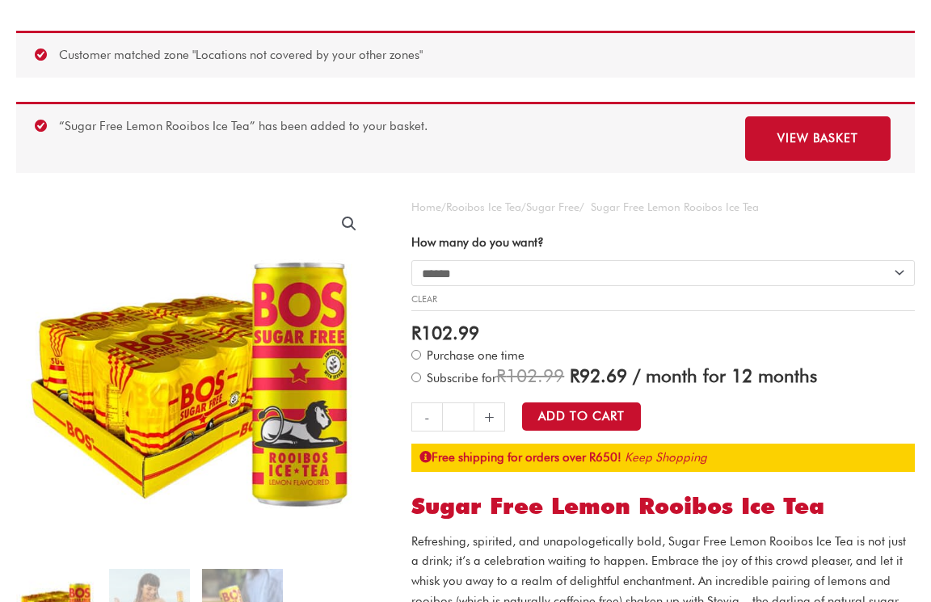
click at [847, 145] on link "View basket" at bounding box center [817, 138] width 145 height 44
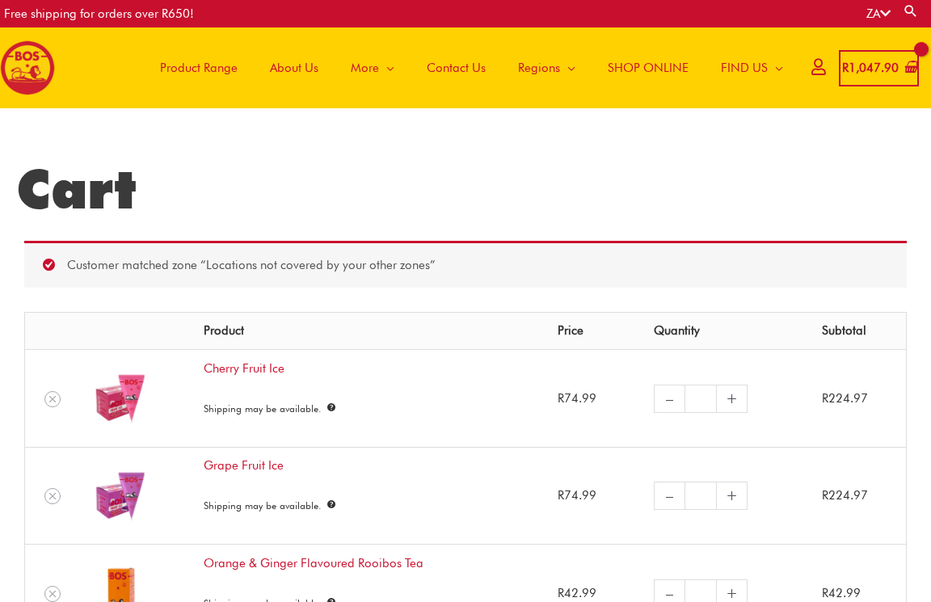
click at [623, 75] on span "SHOP ONLINE" at bounding box center [648, 68] width 81 height 48
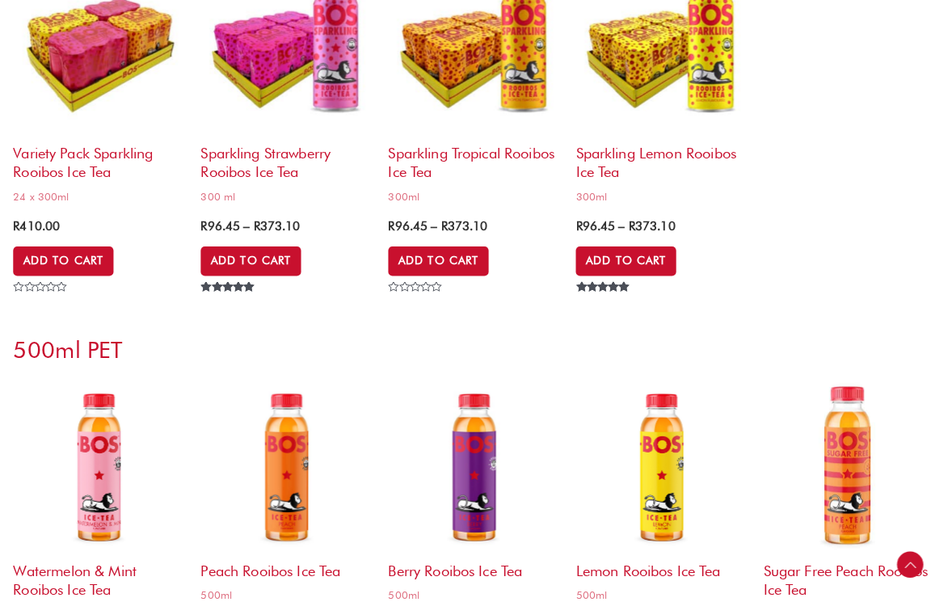
scroll to position [4906, 0]
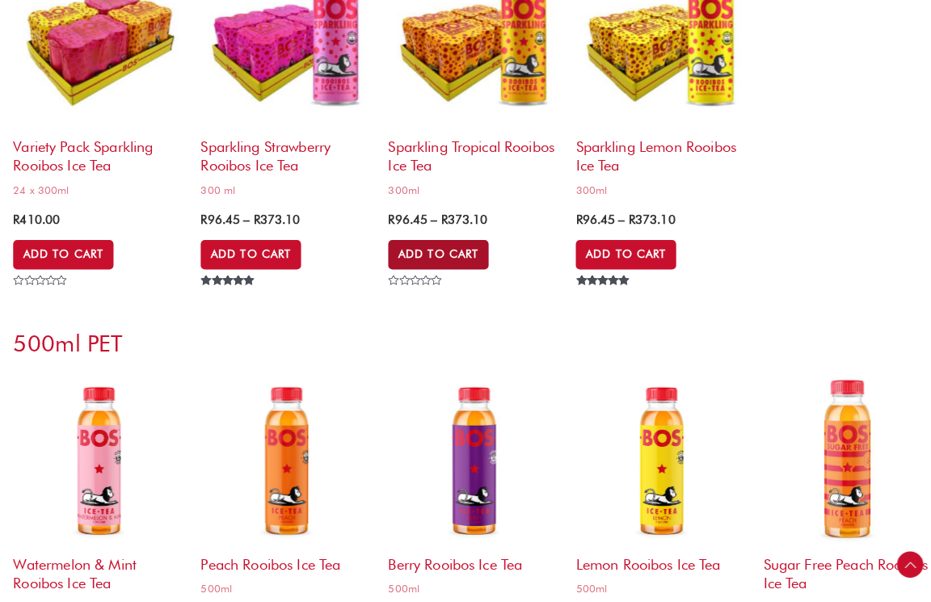
click at [421, 247] on link "Add to Cart" at bounding box center [431, 261] width 99 height 29
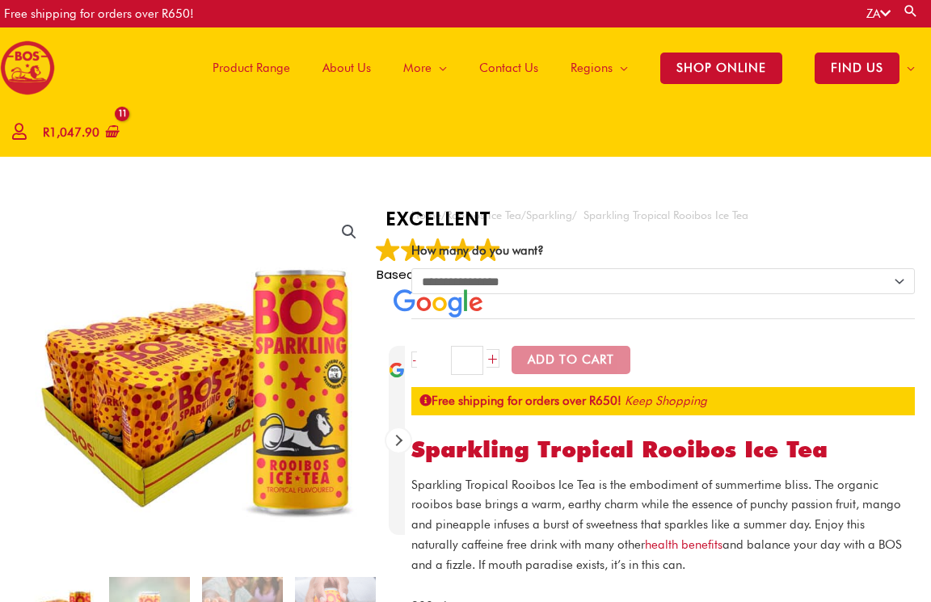
click at [457, 232] on div "EXCELLENT Based on 23 reviews" at bounding box center [438, 261] width 125 height 112
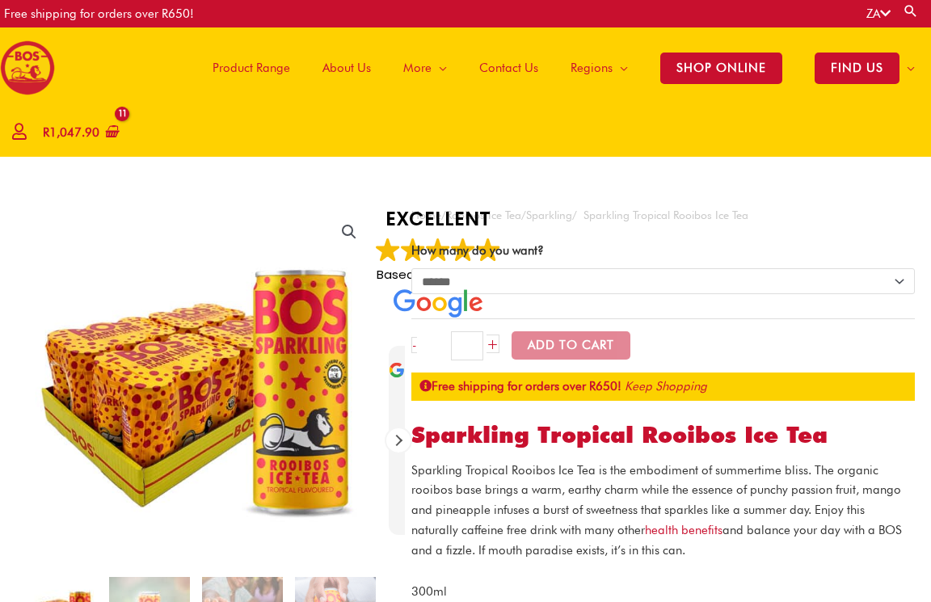
select select "******"
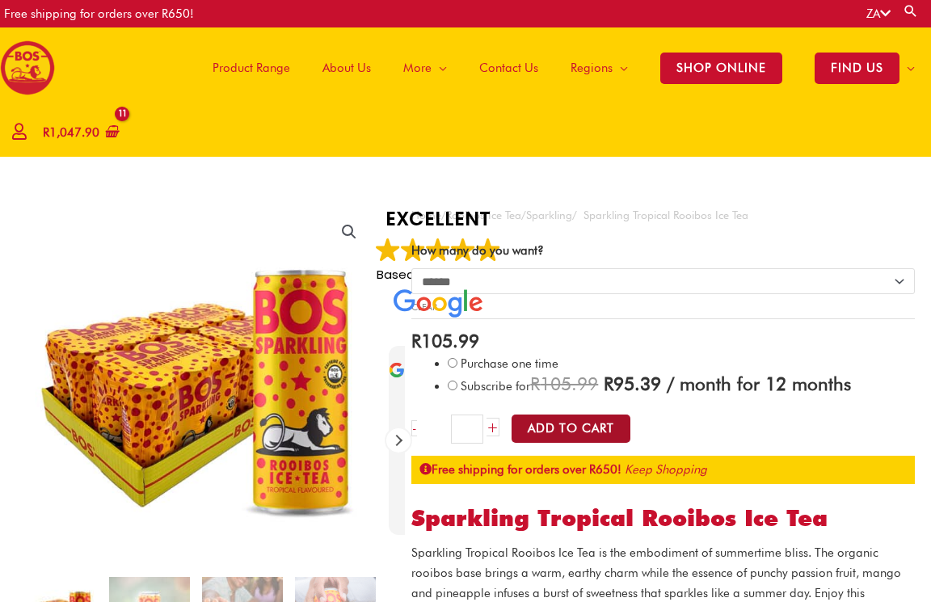
click at [618, 439] on button "Add to Cart" at bounding box center [571, 429] width 119 height 28
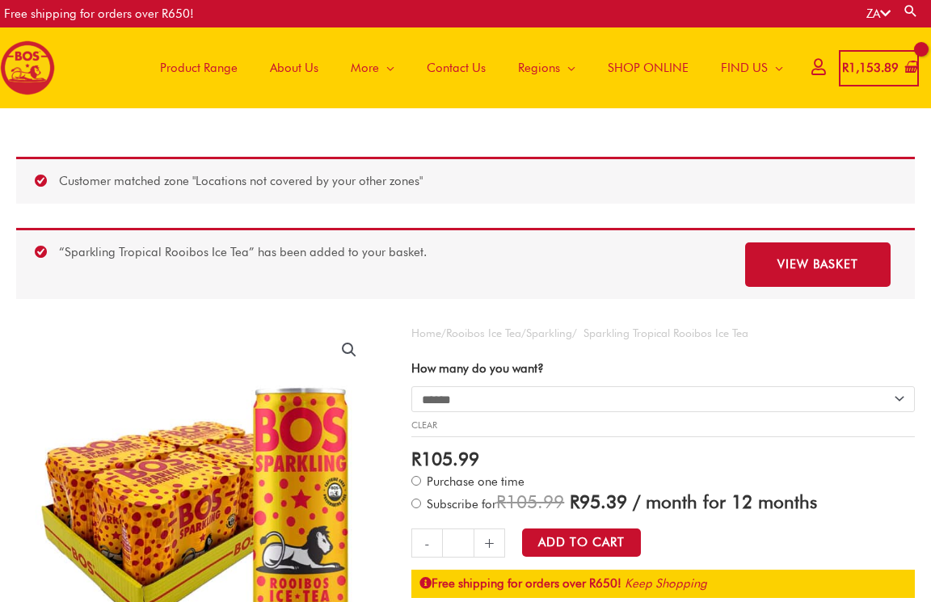
click at [859, 77] on span "R 1,153.89" at bounding box center [871, 68] width 60 height 33
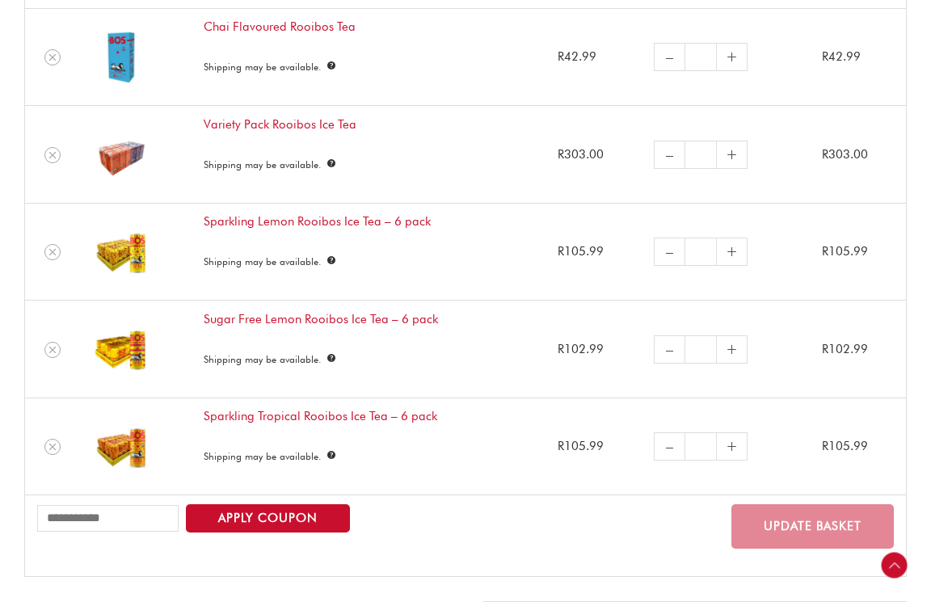
scroll to position [482, 0]
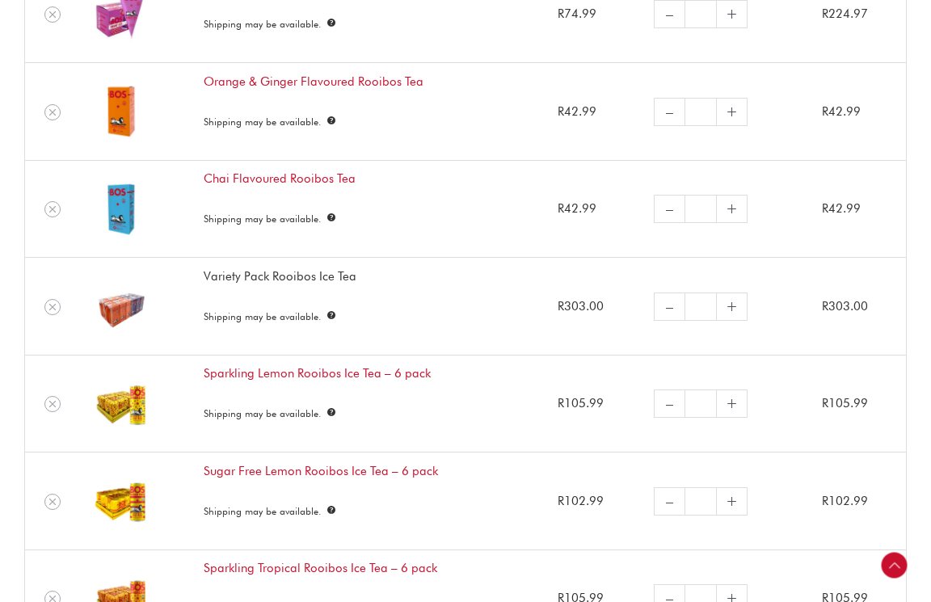
click at [328, 272] on link "Variety Pack Rooibos Ice Tea" at bounding box center [280, 276] width 153 height 15
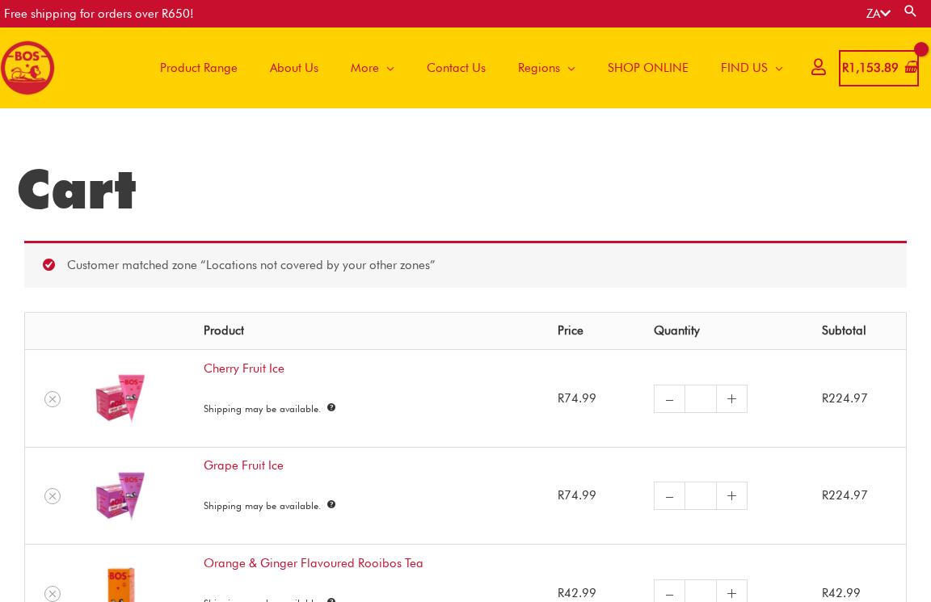
scroll to position [0, 0]
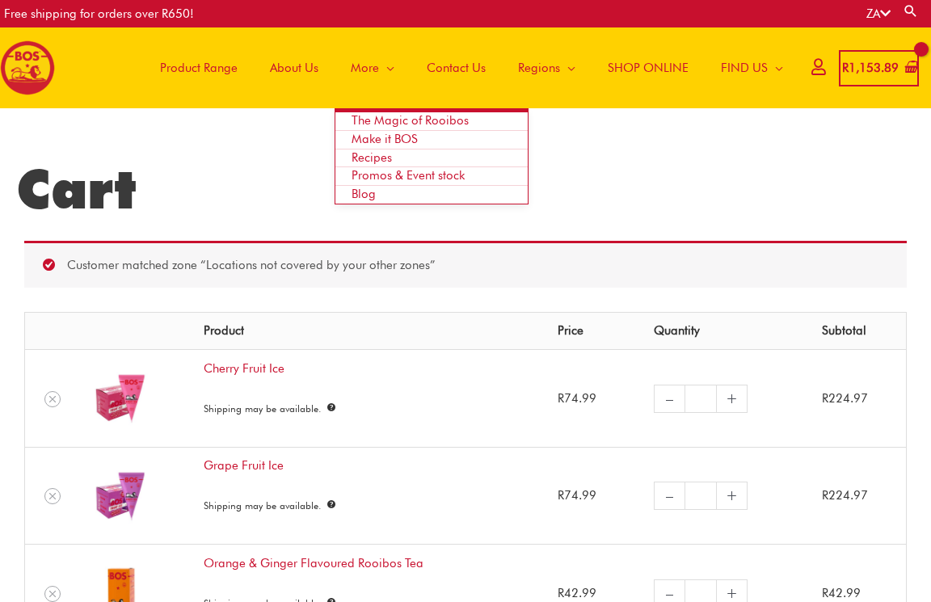
click at [430, 174] on span "Promos & Event stock" at bounding box center [408, 175] width 113 height 15
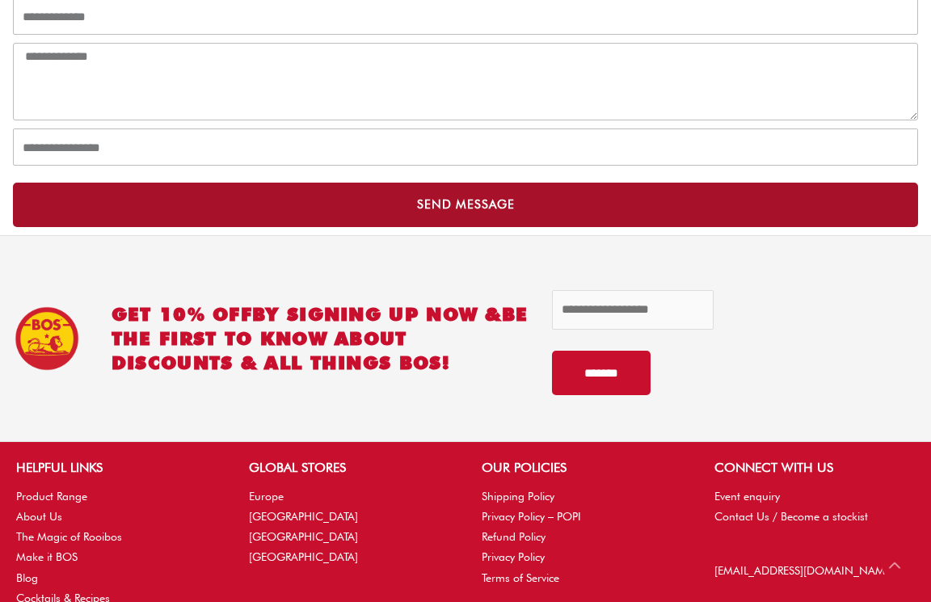
scroll to position [774, 0]
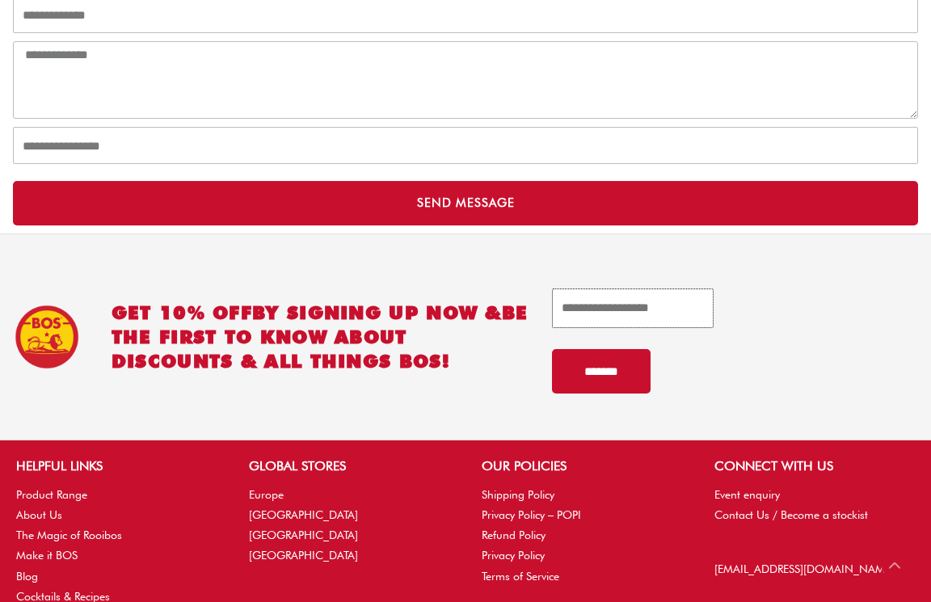
click at [600, 310] on input "email" at bounding box center [633, 309] width 162 height 40
type input "**********"
click at [642, 374] on input "*******" at bounding box center [601, 371] width 99 height 44
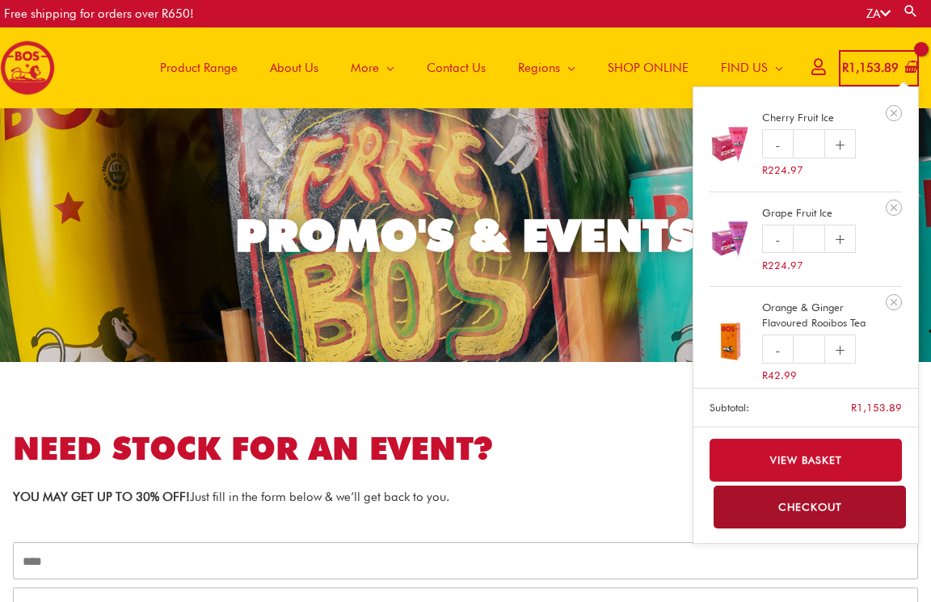
click at [854, 59] on span "R 1,153.89" at bounding box center [871, 68] width 60 height 33
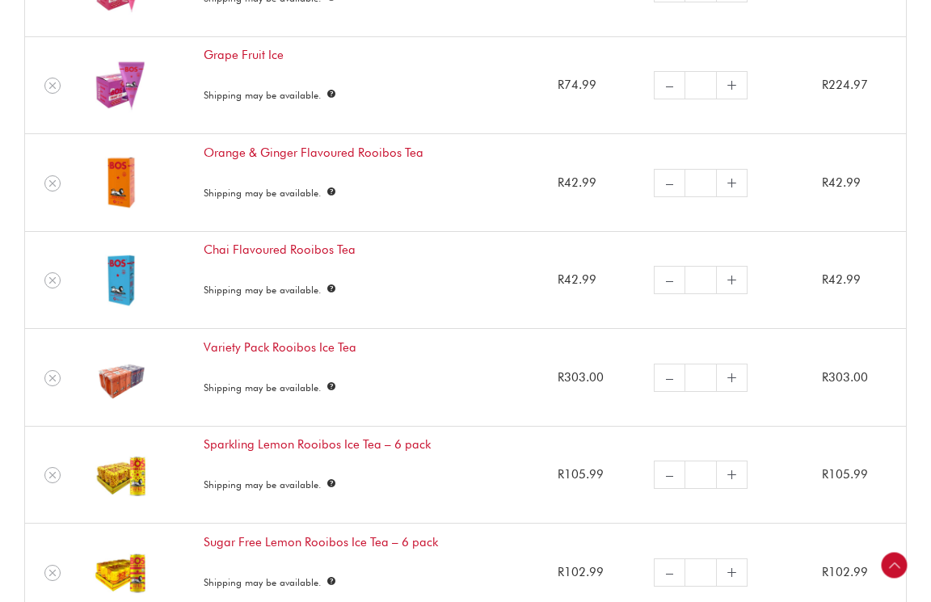
scroll to position [871, 0]
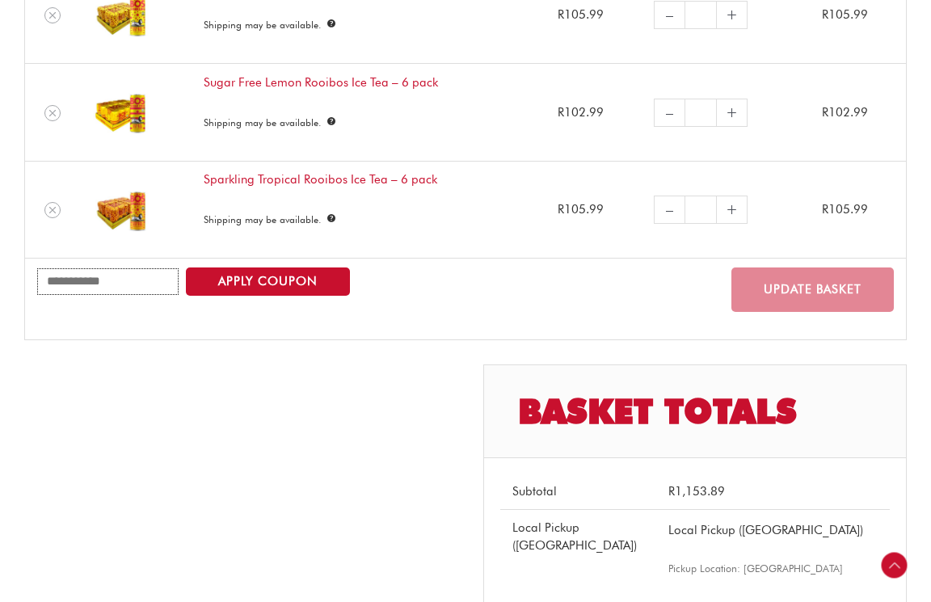
click at [159, 275] on input "Coupon:" at bounding box center [107, 281] width 141 height 27
paste input "**********"
type input "**********"
click at [255, 272] on button "Apply coupon" at bounding box center [268, 282] width 164 height 28
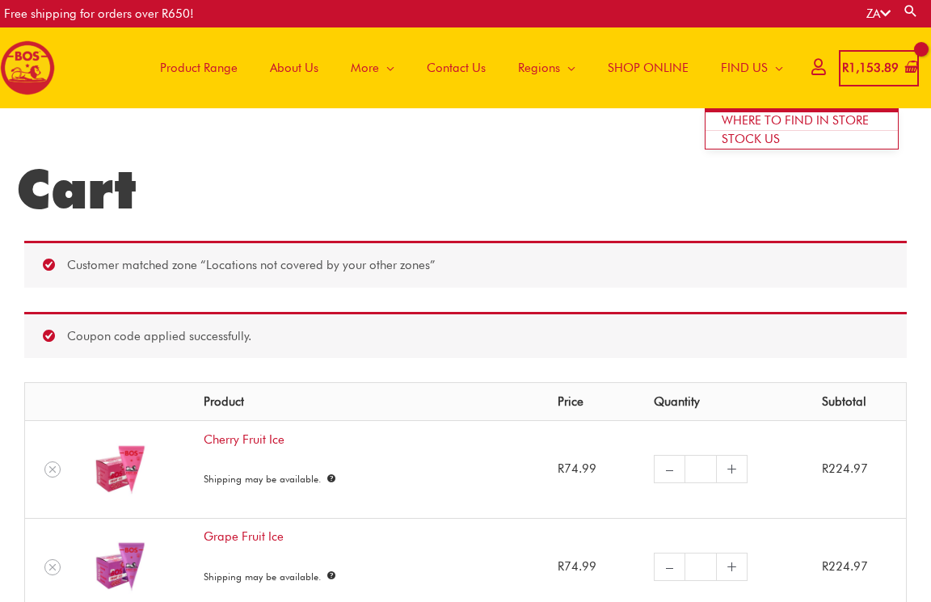
scroll to position [0, 0]
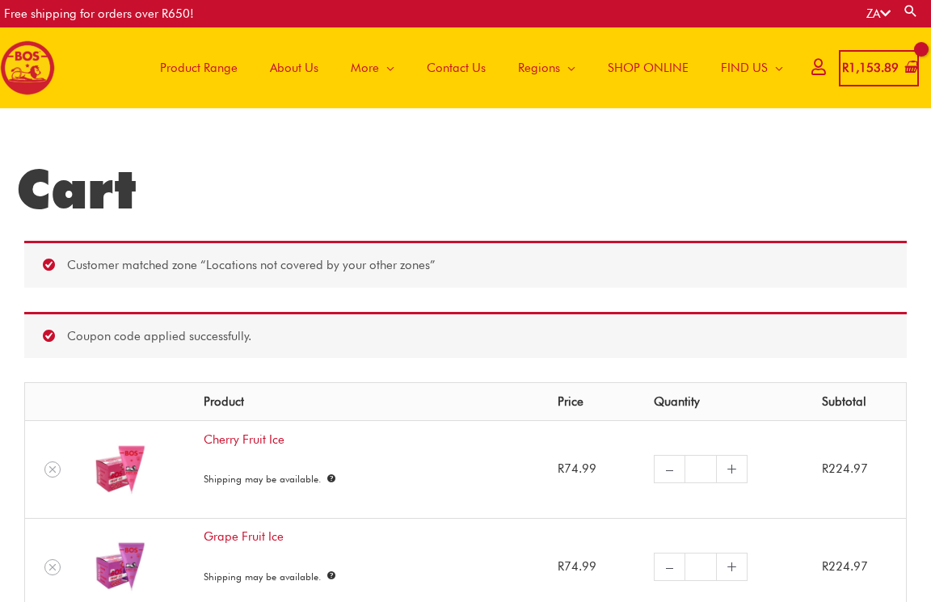
click at [211, 66] on span "Product Range" at bounding box center [199, 68] width 78 height 48
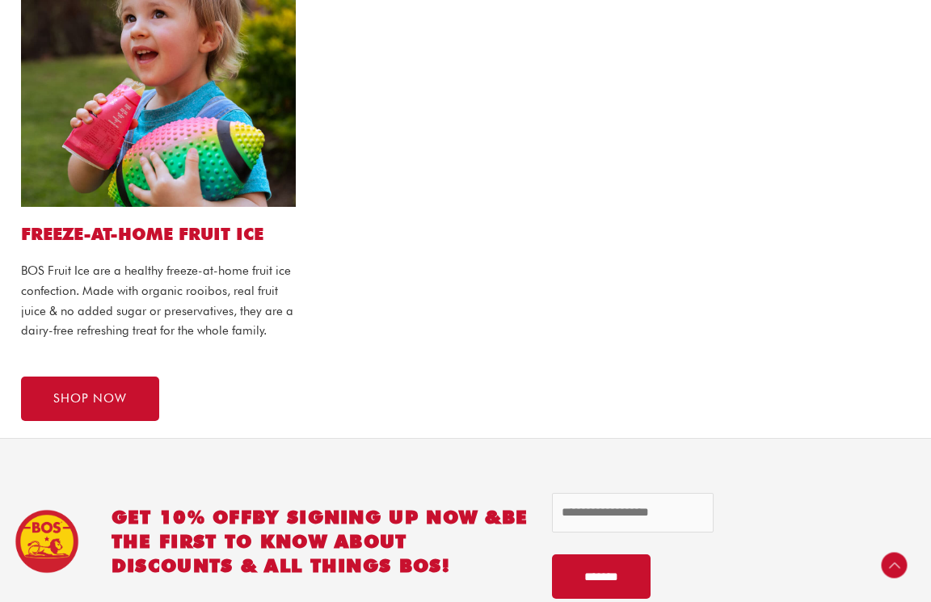
scroll to position [1701, 0]
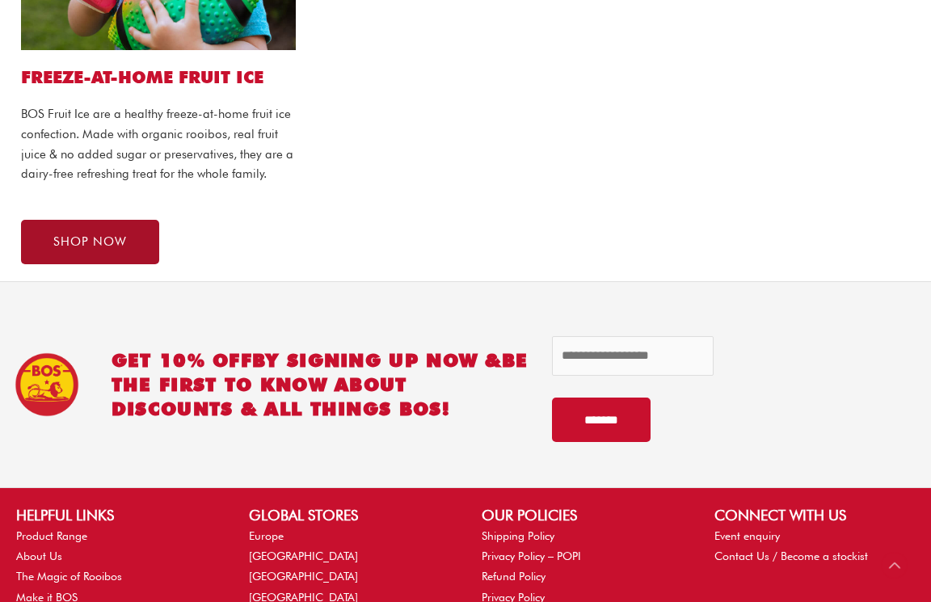
click at [119, 242] on link "SHOP NOW" at bounding box center [90, 242] width 138 height 44
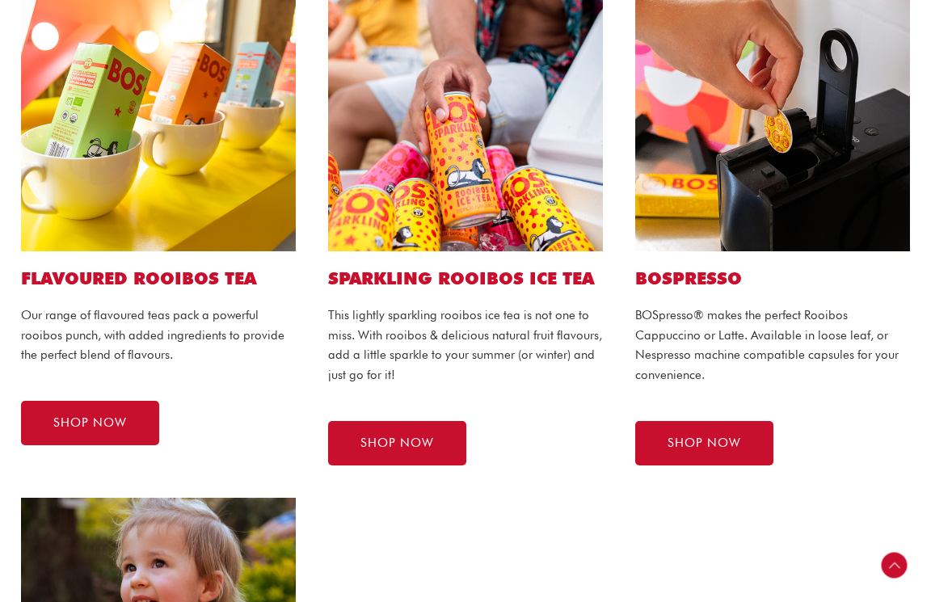
scroll to position [971, 0]
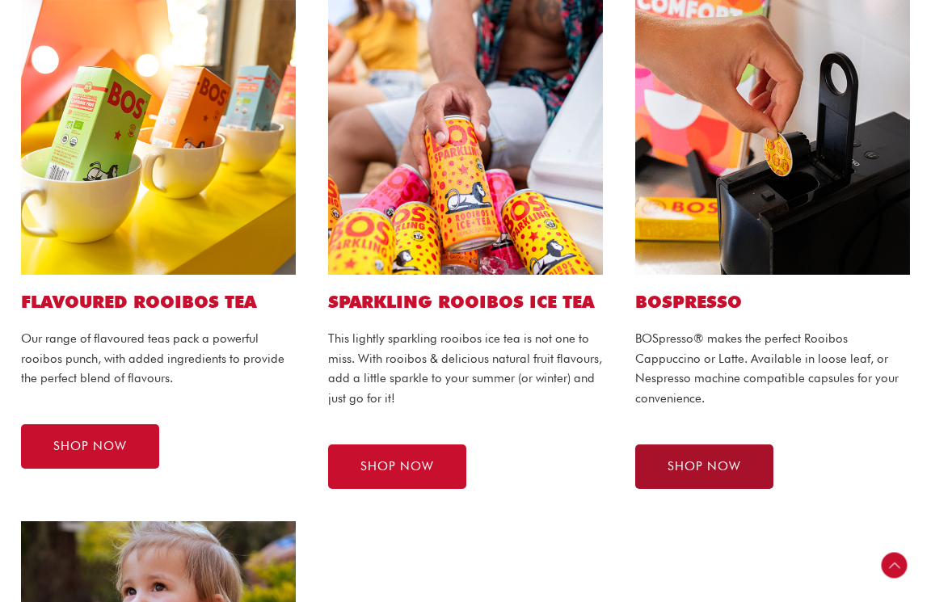
click at [714, 461] on span "SHOP NOW" at bounding box center [705, 467] width 74 height 12
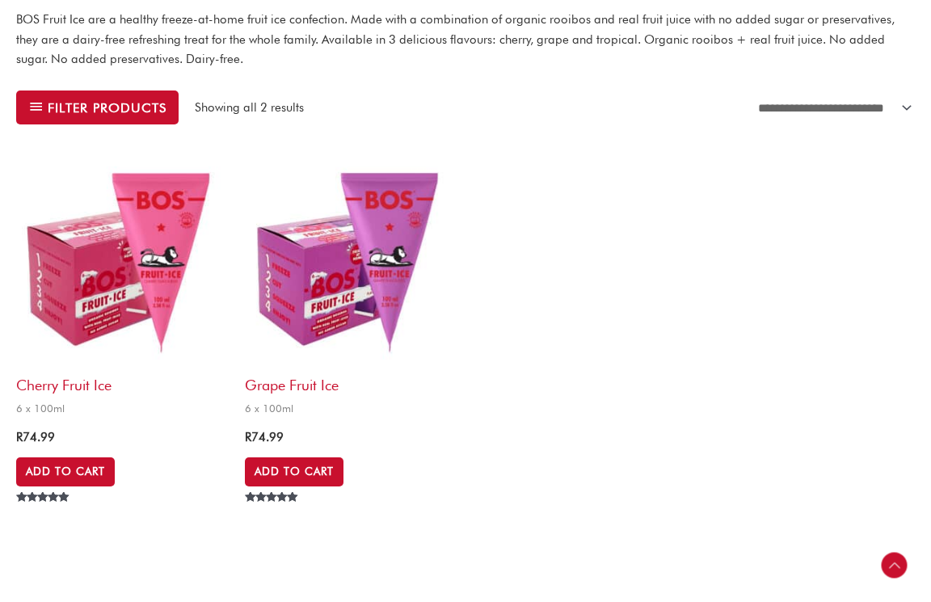
scroll to position [555, 0]
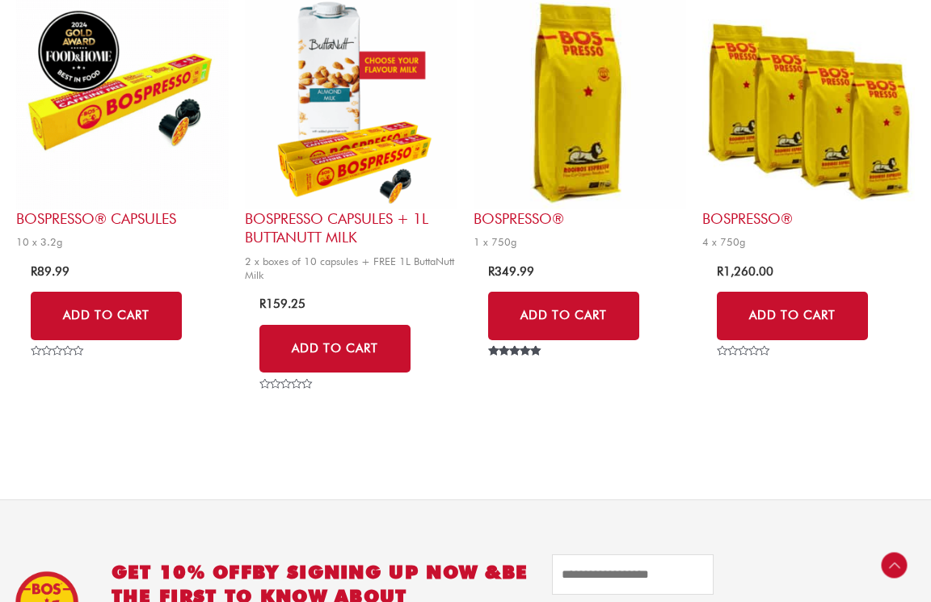
scroll to position [610, 0]
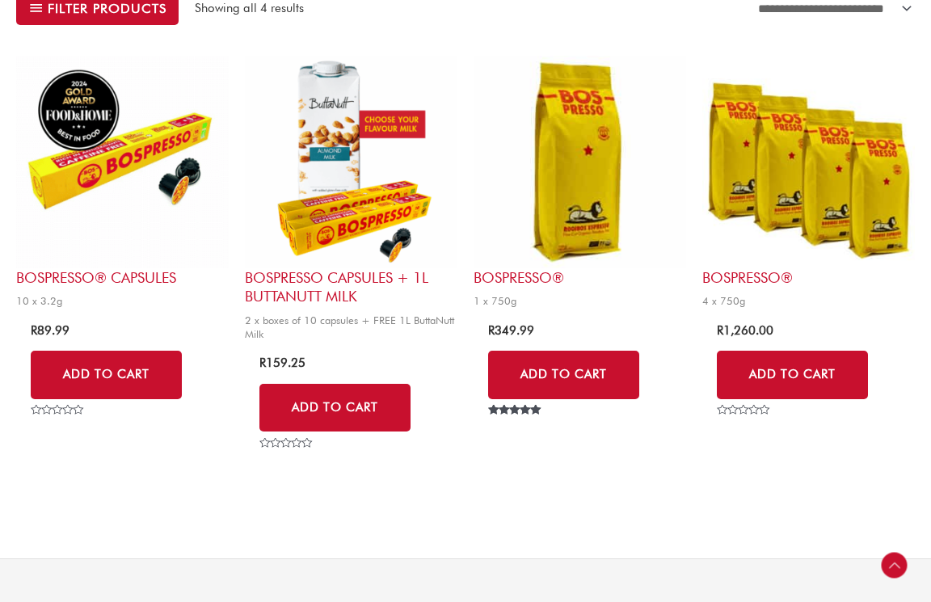
click at [566, 184] on img at bounding box center [580, 162] width 213 height 213
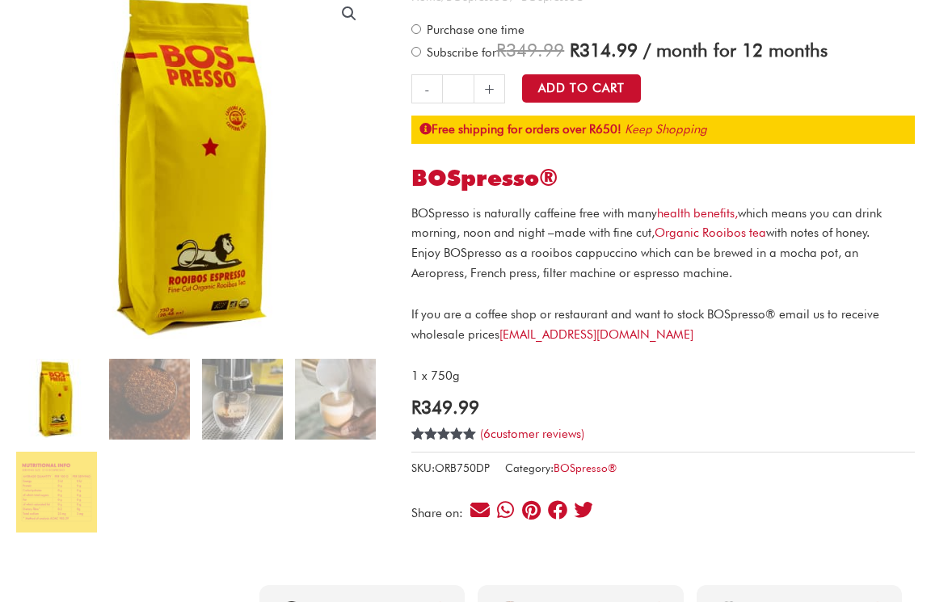
scroll to position [268, 0]
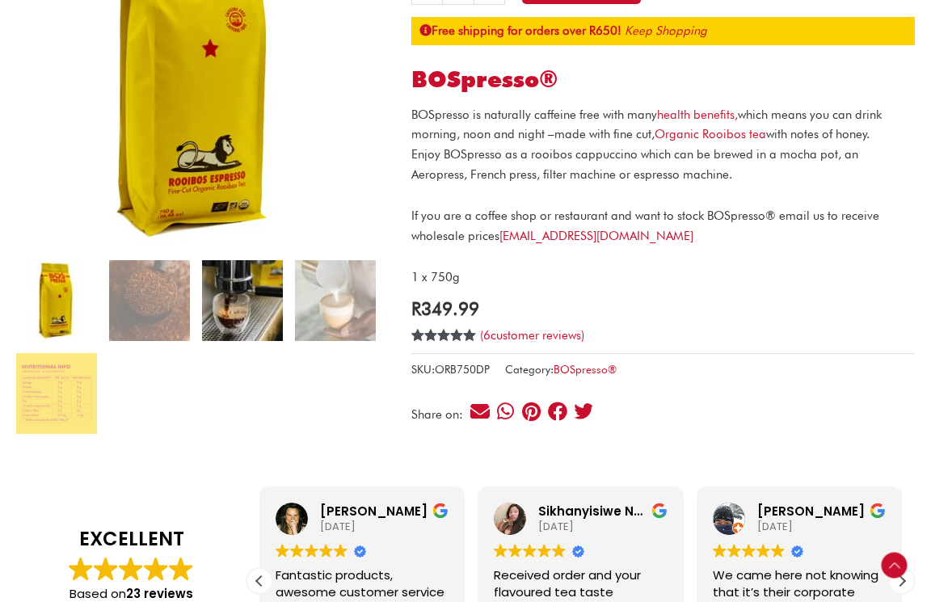
click at [280, 293] on img at bounding box center [242, 300] width 81 height 81
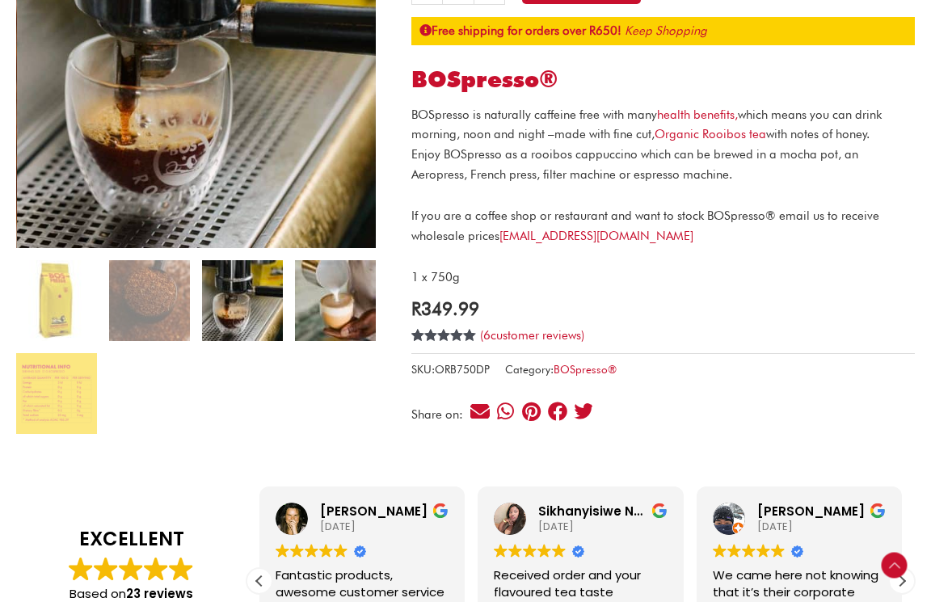
click at [310, 291] on img at bounding box center [335, 300] width 81 height 81
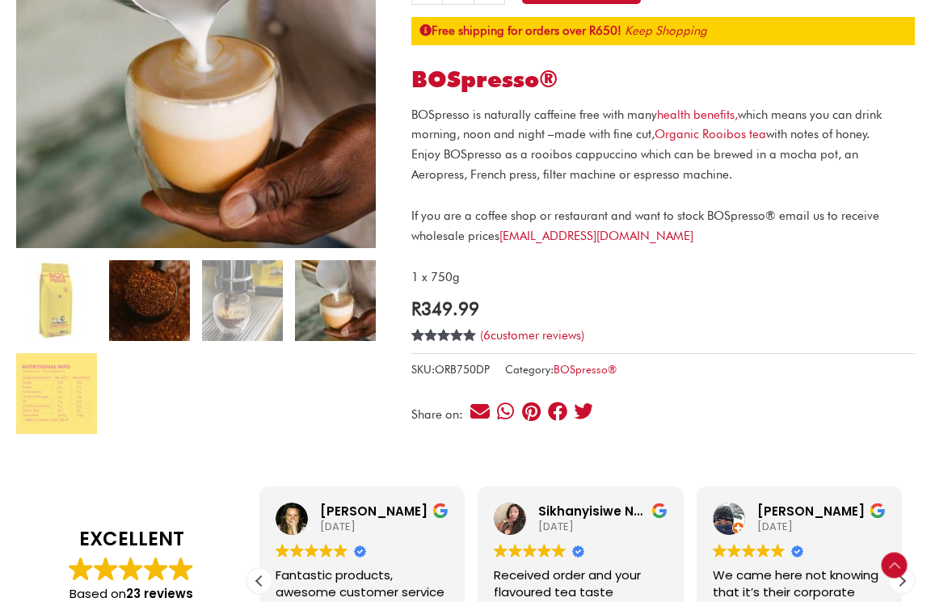
click at [161, 285] on img at bounding box center [149, 300] width 81 height 81
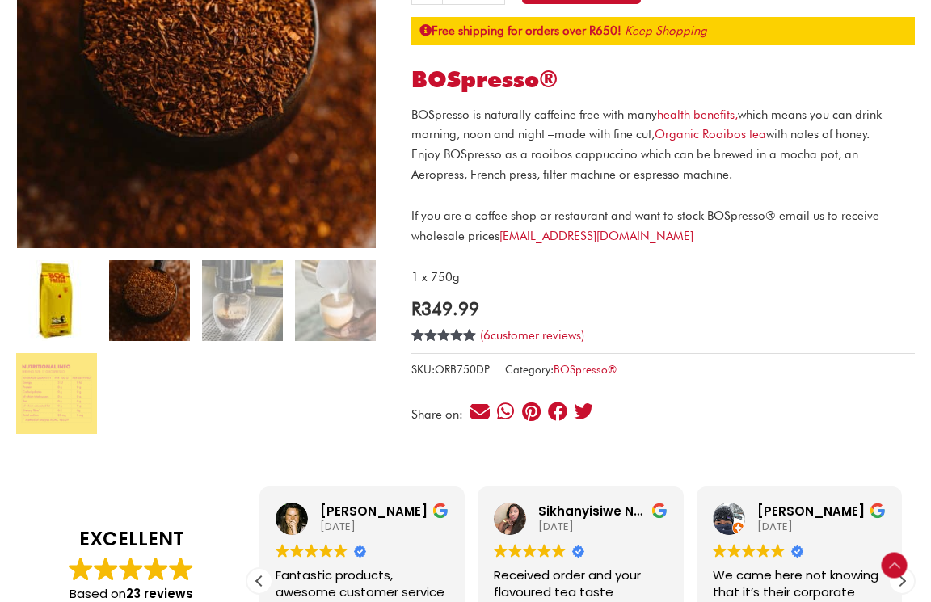
click at [77, 310] on img at bounding box center [56, 300] width 81 height 81
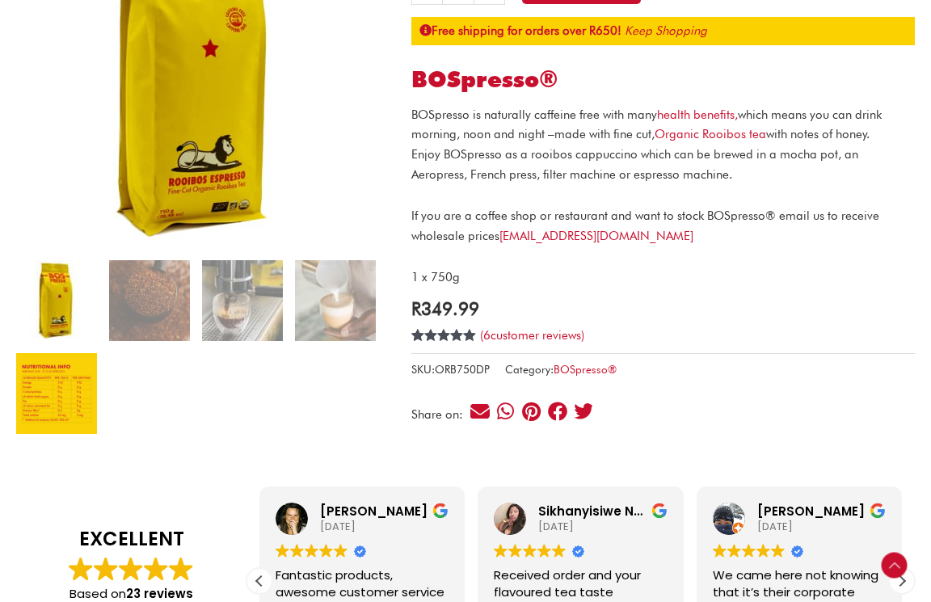
click at [82, 386] on img at bounding box center [56, 393] width 81 height 81
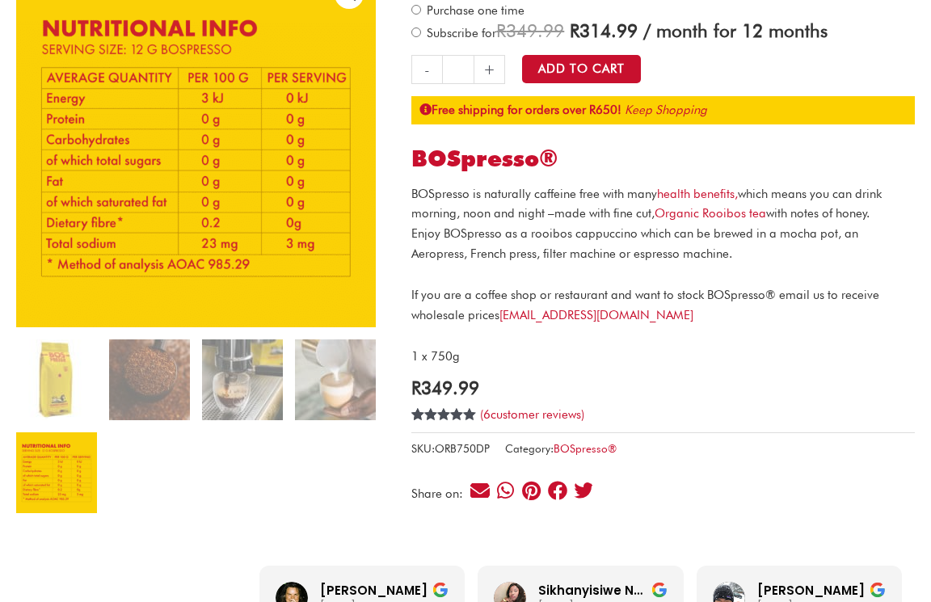
scroll to position [188, 0]
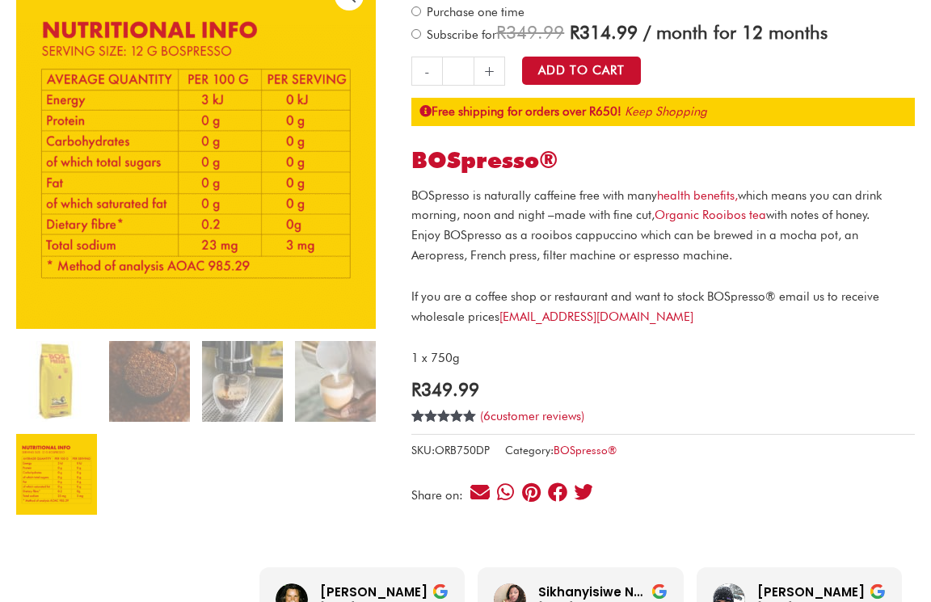
click at [194, 392] on ol at bounding box center [196, 434] width 360 height 186
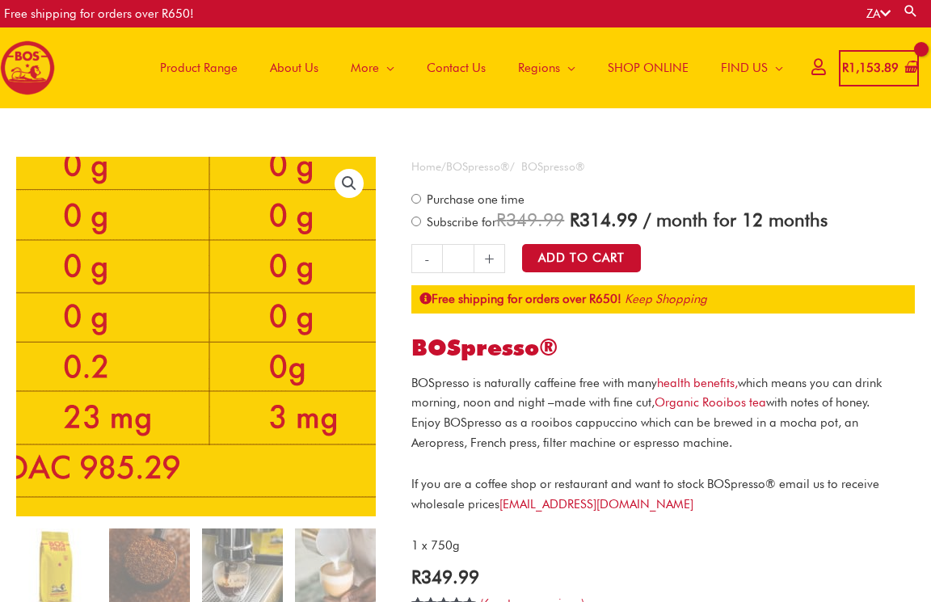
scroll to position [0, 0]
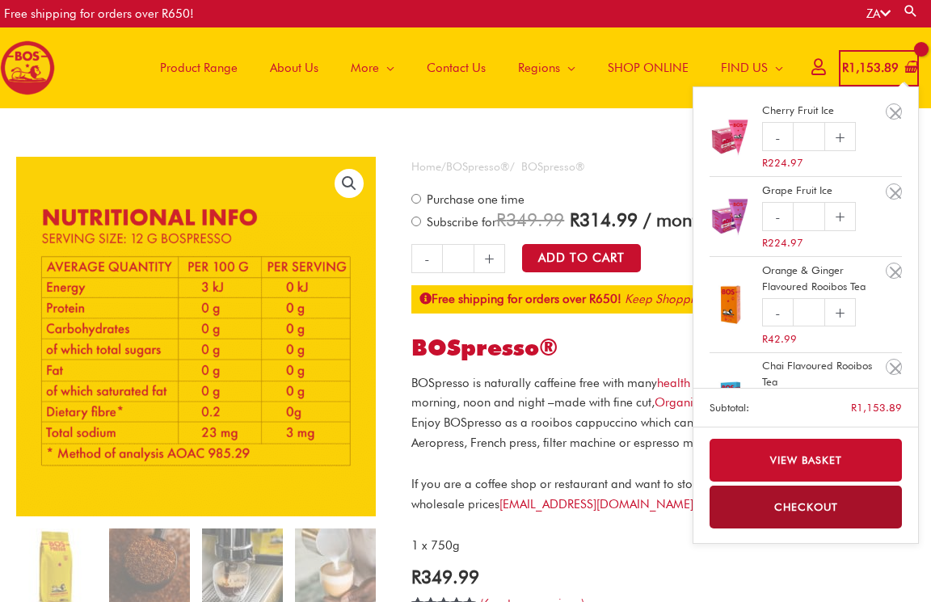
click at [861, 73] on bdi "R 1,153.89" at bounding box center [870, 68] width 57 height 15
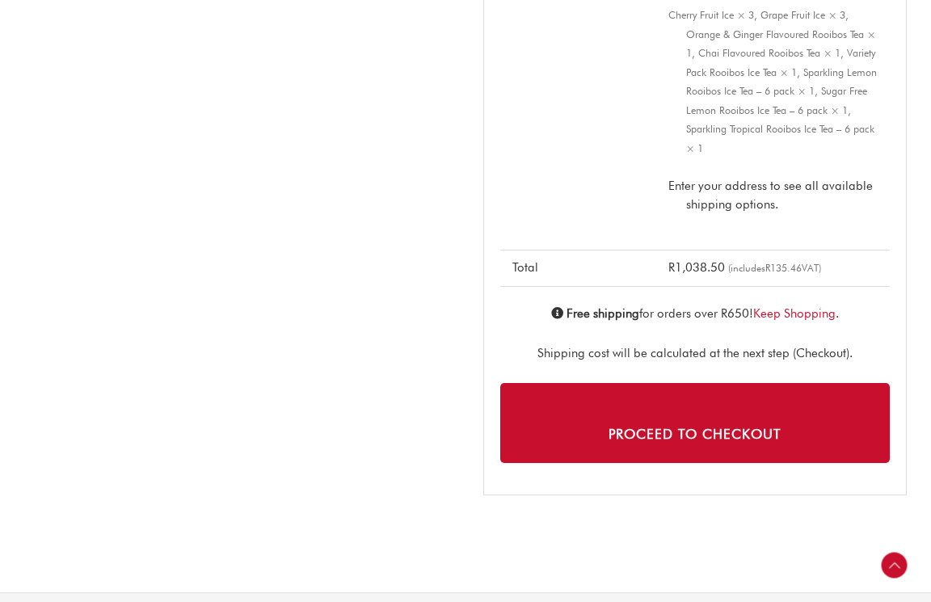
scroll to position [1558, 0]
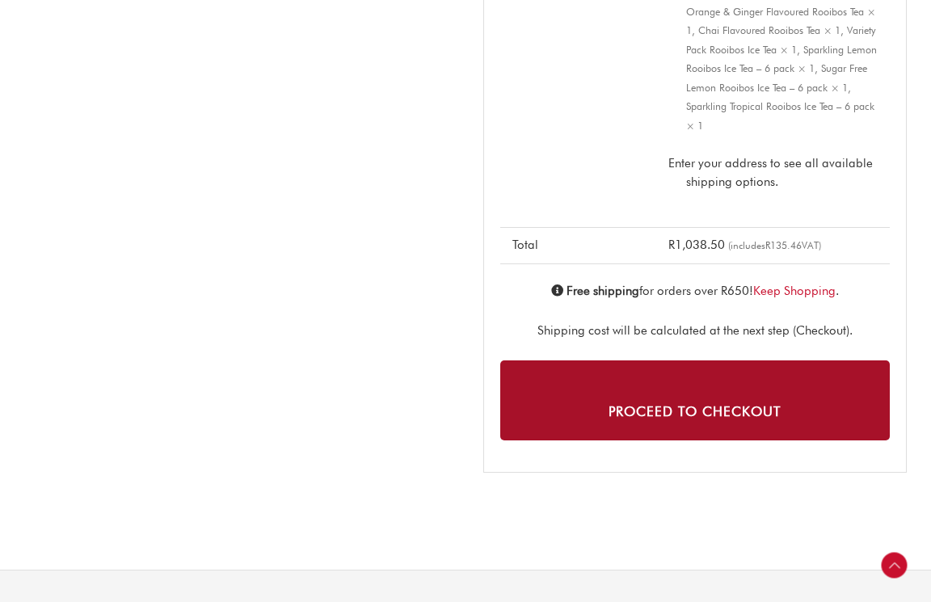
click at [727, 419] on link "Proceed to checkout" at bounding box center [695, 401] width 390 height 80
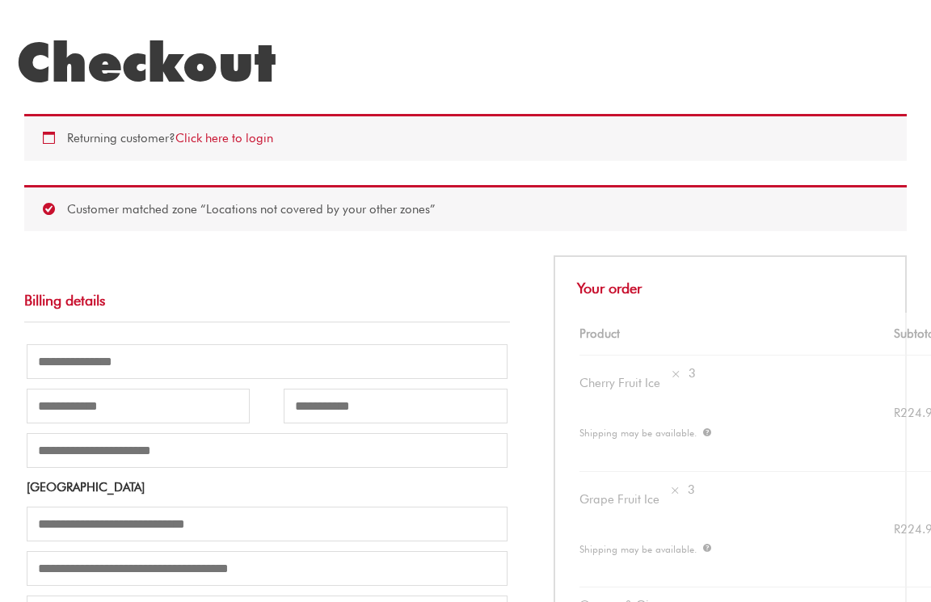
scroll to position [156, 0]
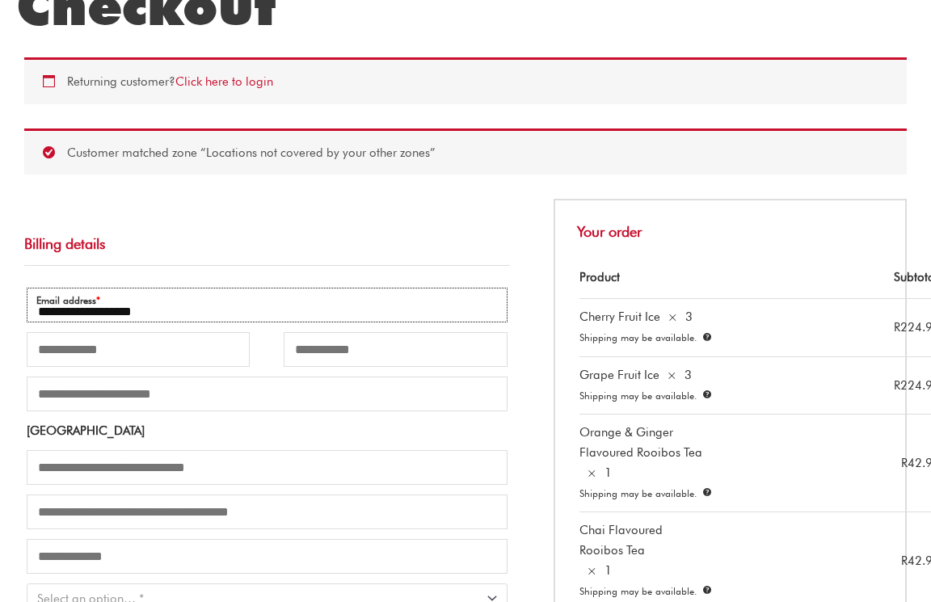
type input "**********"
click at [251, 358] on p "First name *" at bounding box center [138, 350] width 228 height 40
type input "******"
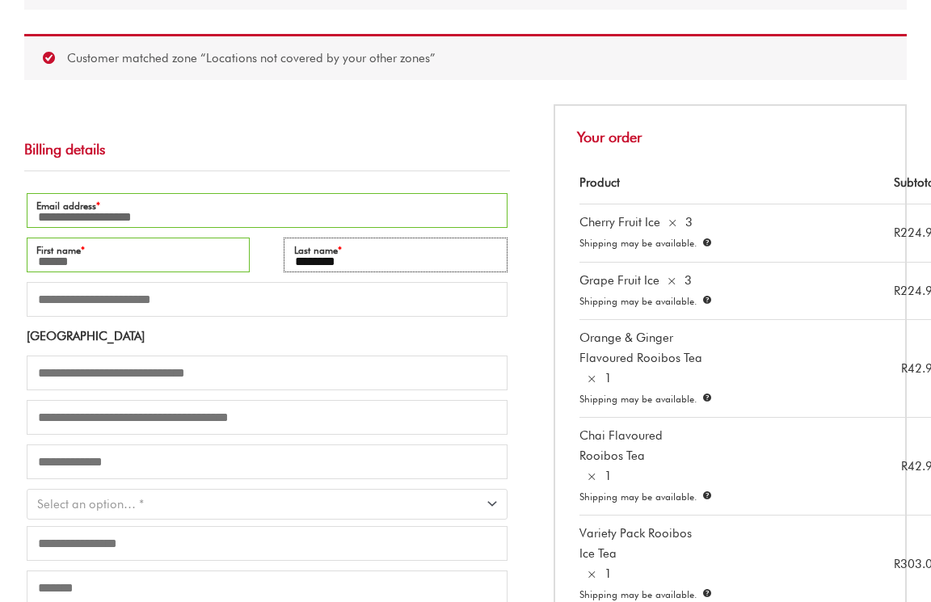
scroll to position [280, 0]
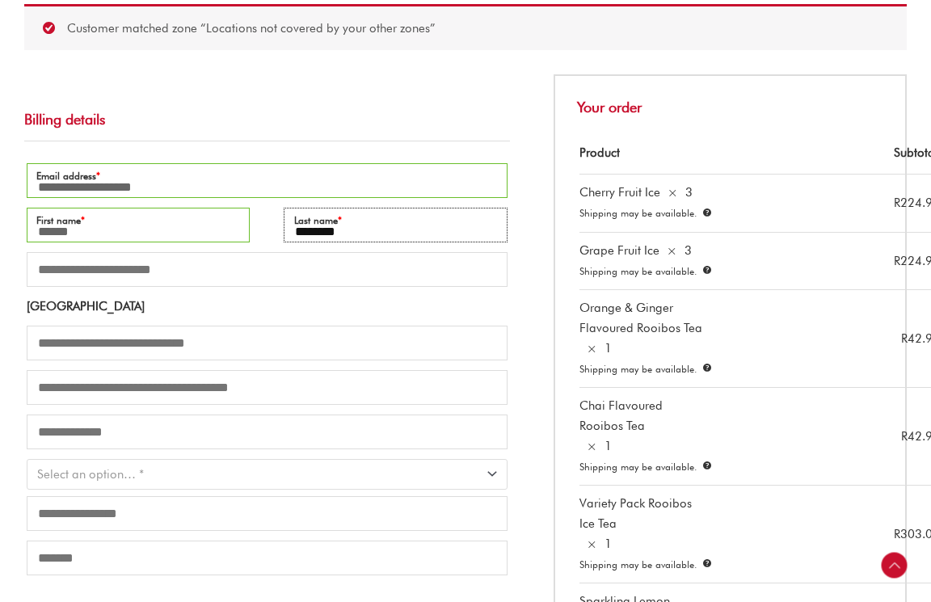
type input "********"
type input "**"
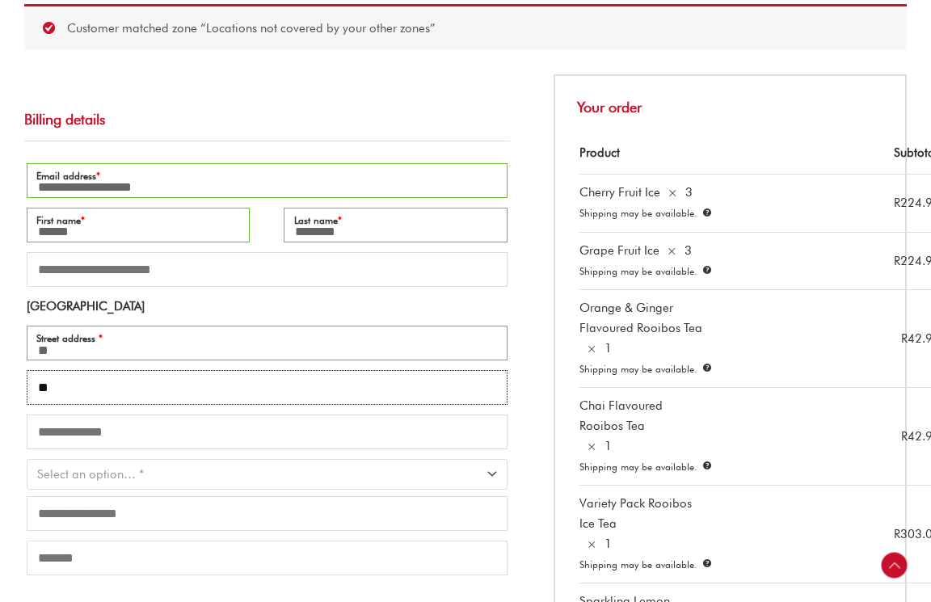
type input "*"
click at [137, 354] on input "**" at bounding box center [267, 343] width 481 height 35
type input "**********"
type input "********"
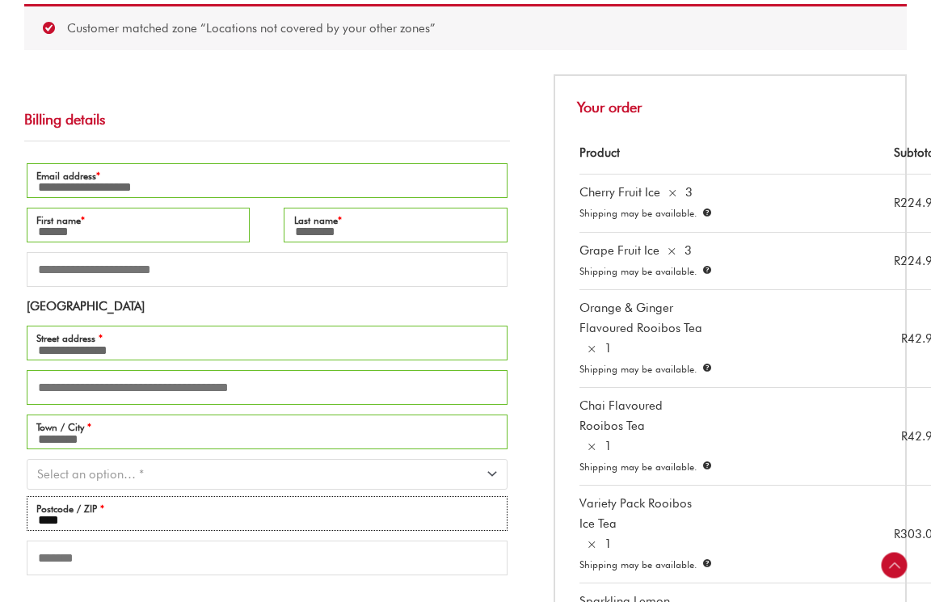
type input "****"
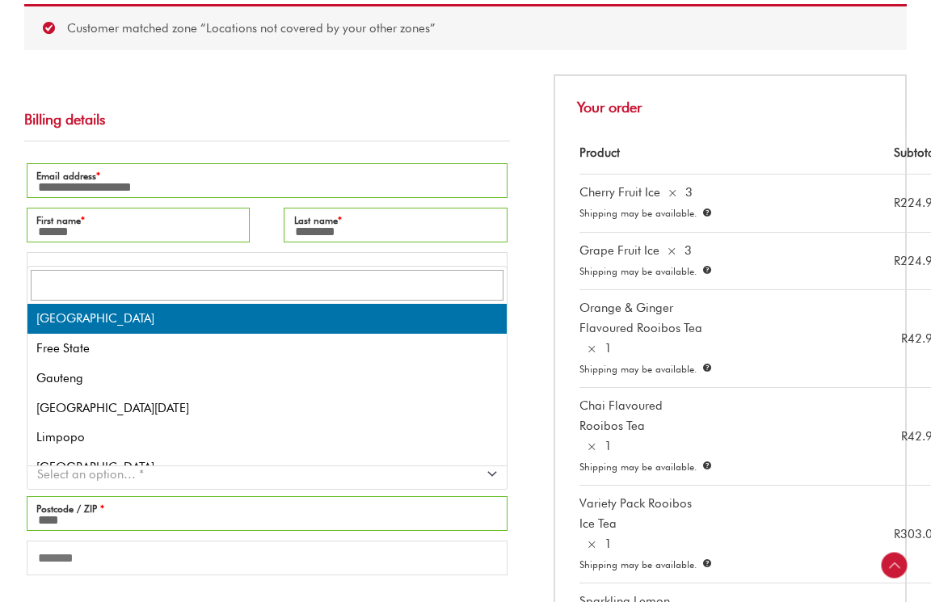
click at [108, 489] on span "Select an option… *" at bounding box center [267, 474] width 481 height 30
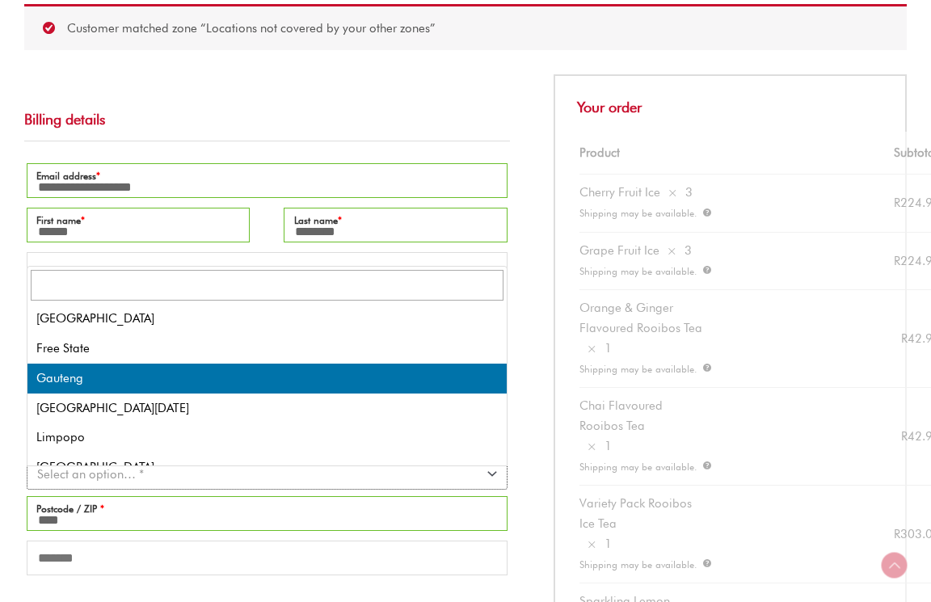
select select "**"
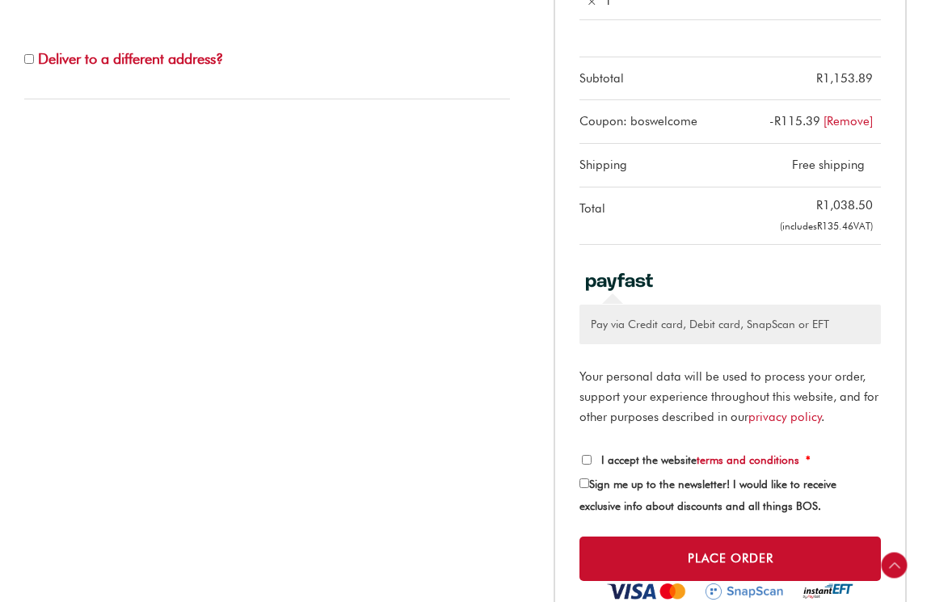
scroll to position [949, 0]
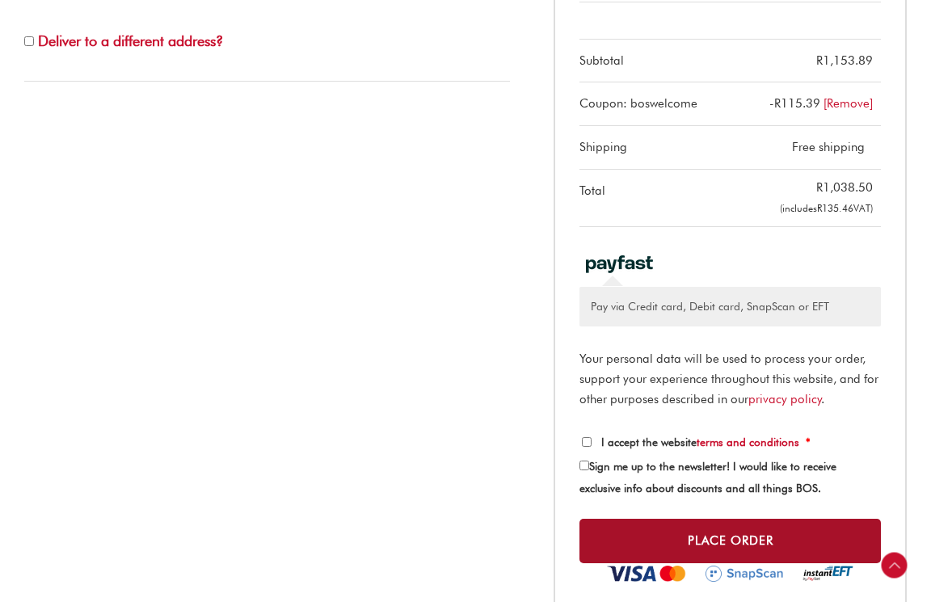
type input "**********"
click at [759, 519] on button "Place order" at bounding box center [731, 541] width 302 height 44
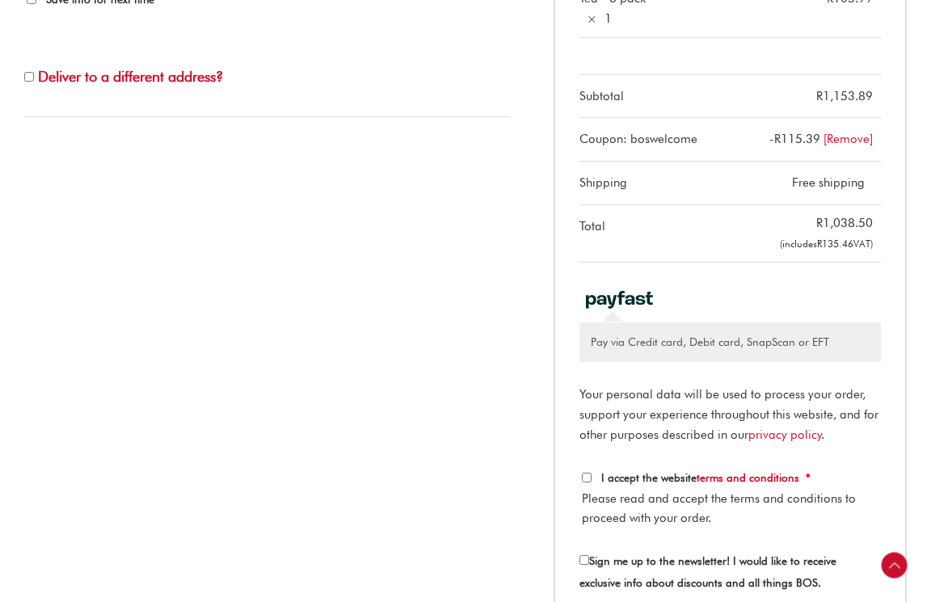
scroll to position [948, 0]
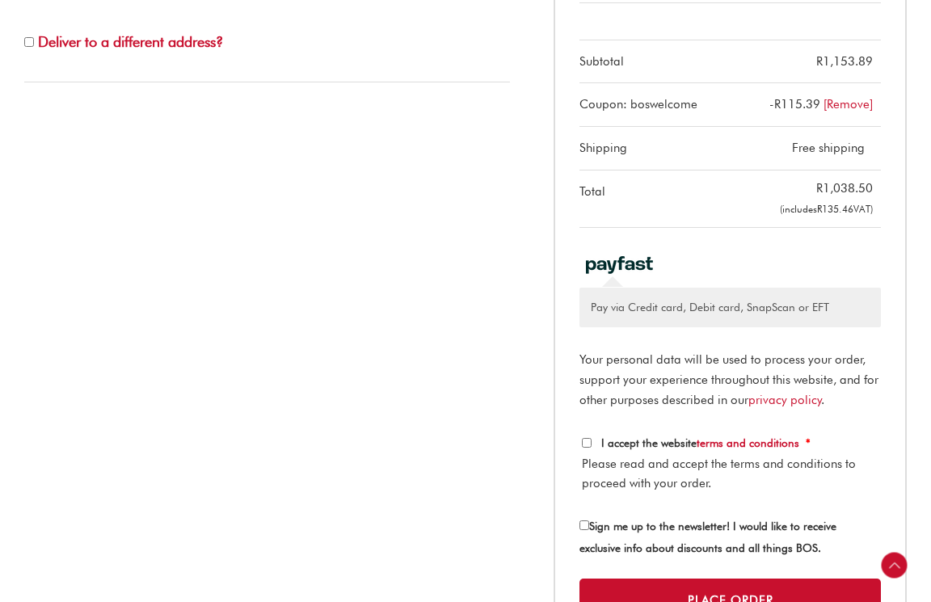
click at [583, 454] on p "Please read and accept the terms and conditions to proceed with your order." at bounding box center [730, 474] width 297 height 40
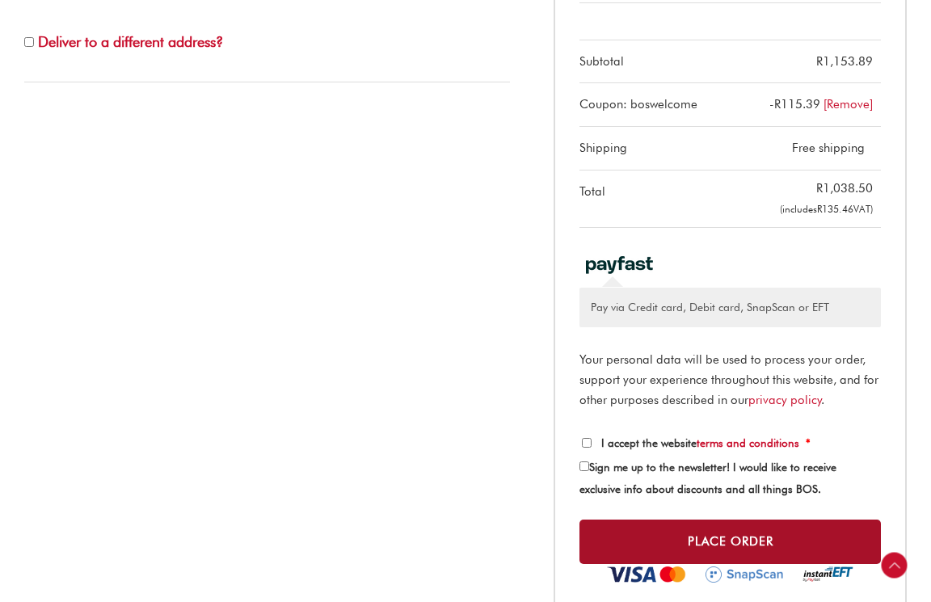
click at [659, 520] on button "Place order" at bounding box center [731, 542] width 302 height 44
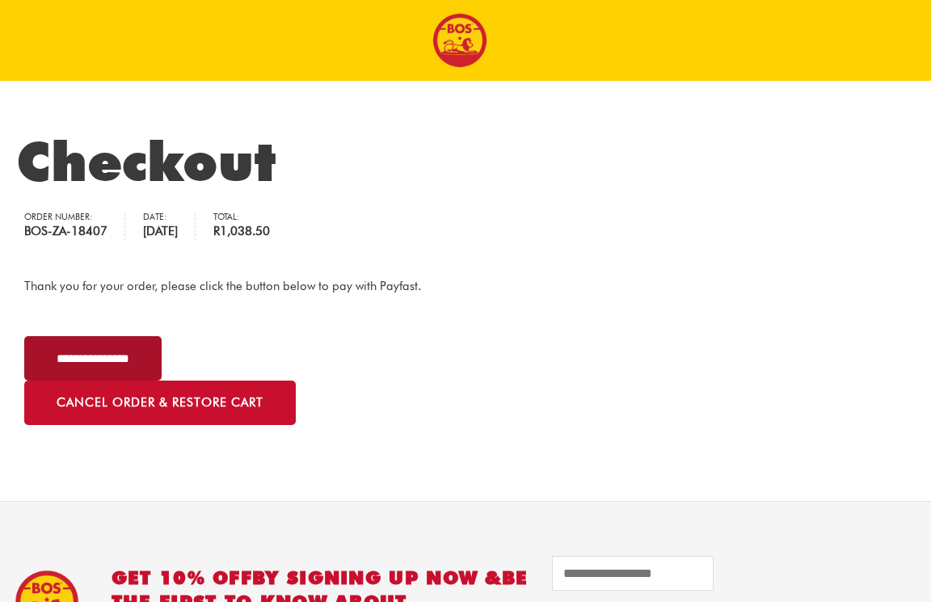
click at [105, 346] on input "**********" at bounding box center [92, 358] width 137 height 44
